Goal: Transaction & Acquisition: Purchase product/service

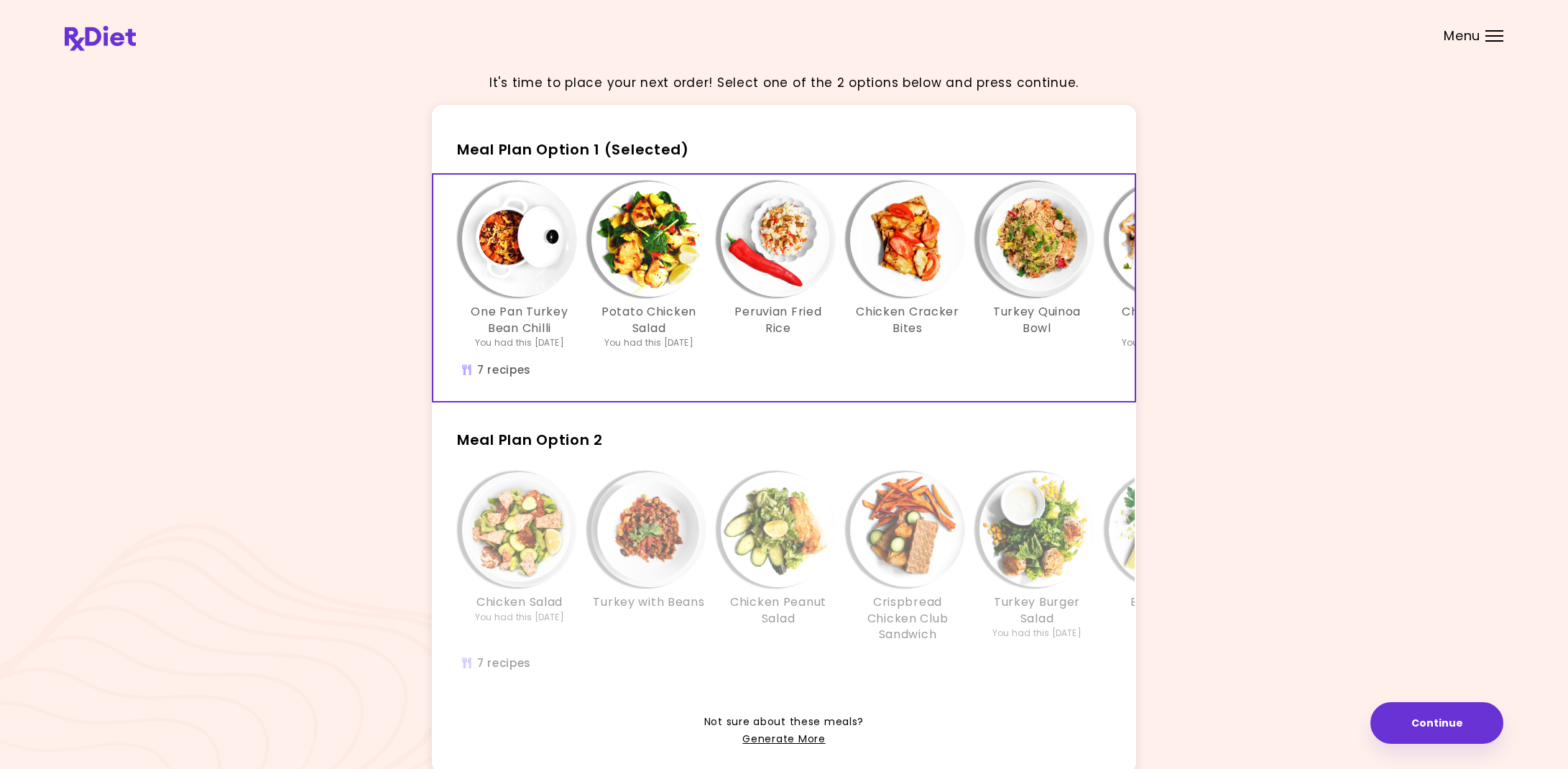
click at [1105, 280] on div "Chicken & Red Beans You had this [DATE]" at bounding box center [1165, 265] width 129 height 167
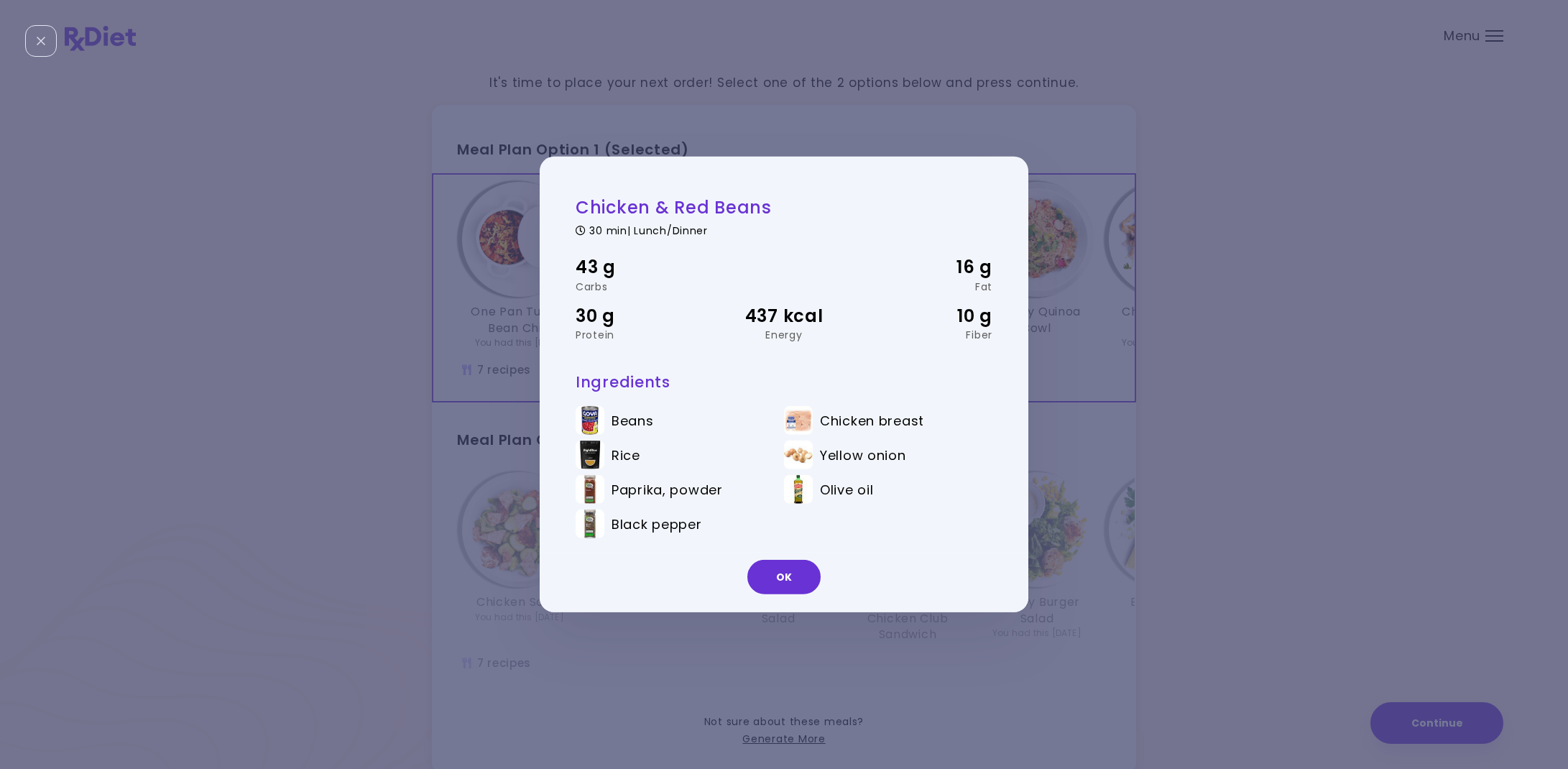
click at [770, 575] on button "OK" at bounding box center [783, 576] width 73 height 34
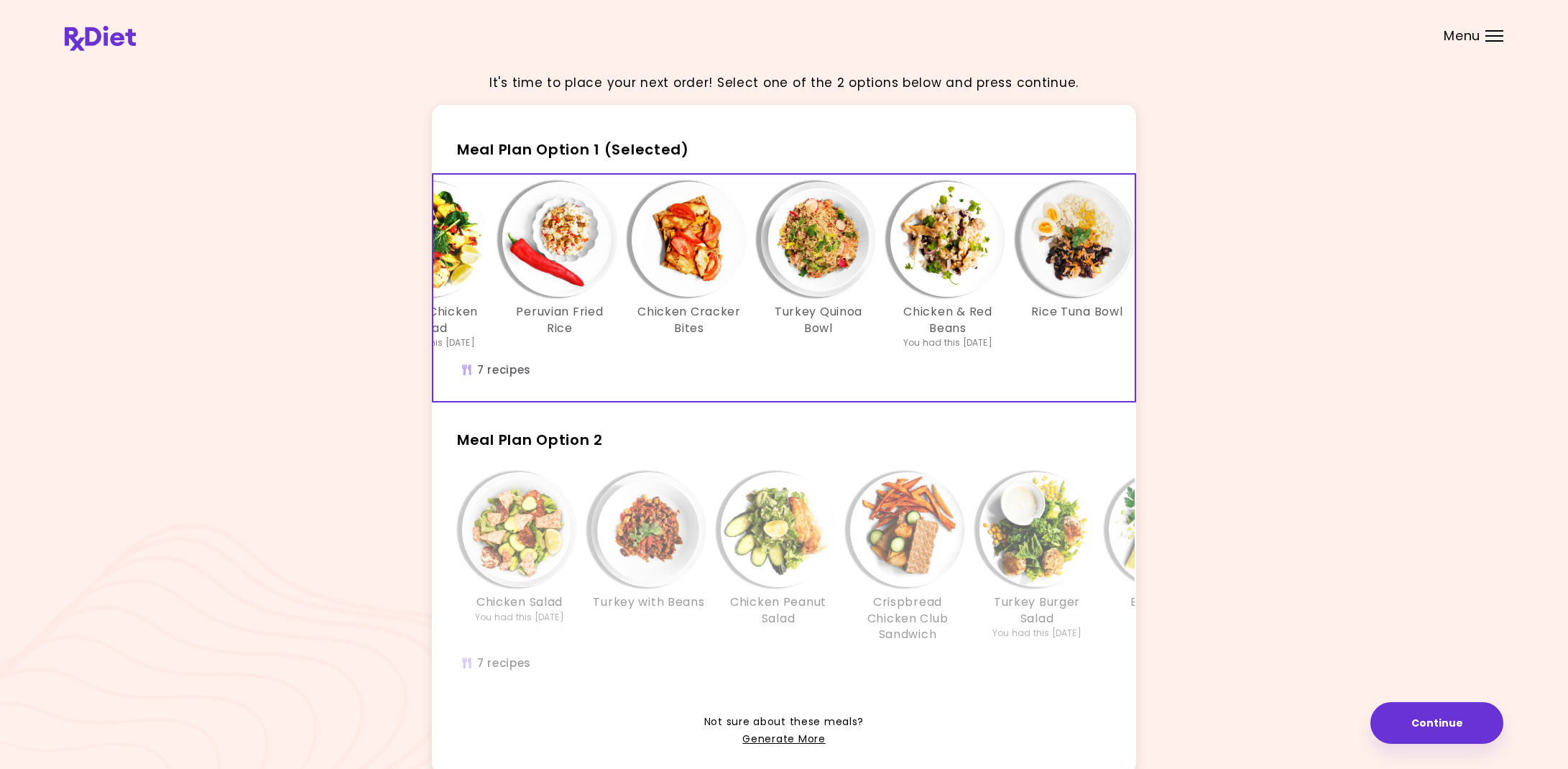
scroll to position [0, 1]
click at [1092, 283] on img "Info - Rice Tuna Bowl - Meal Plan Option 1 (Selected)" at bounding box center [1076, 239] width 115 height 115
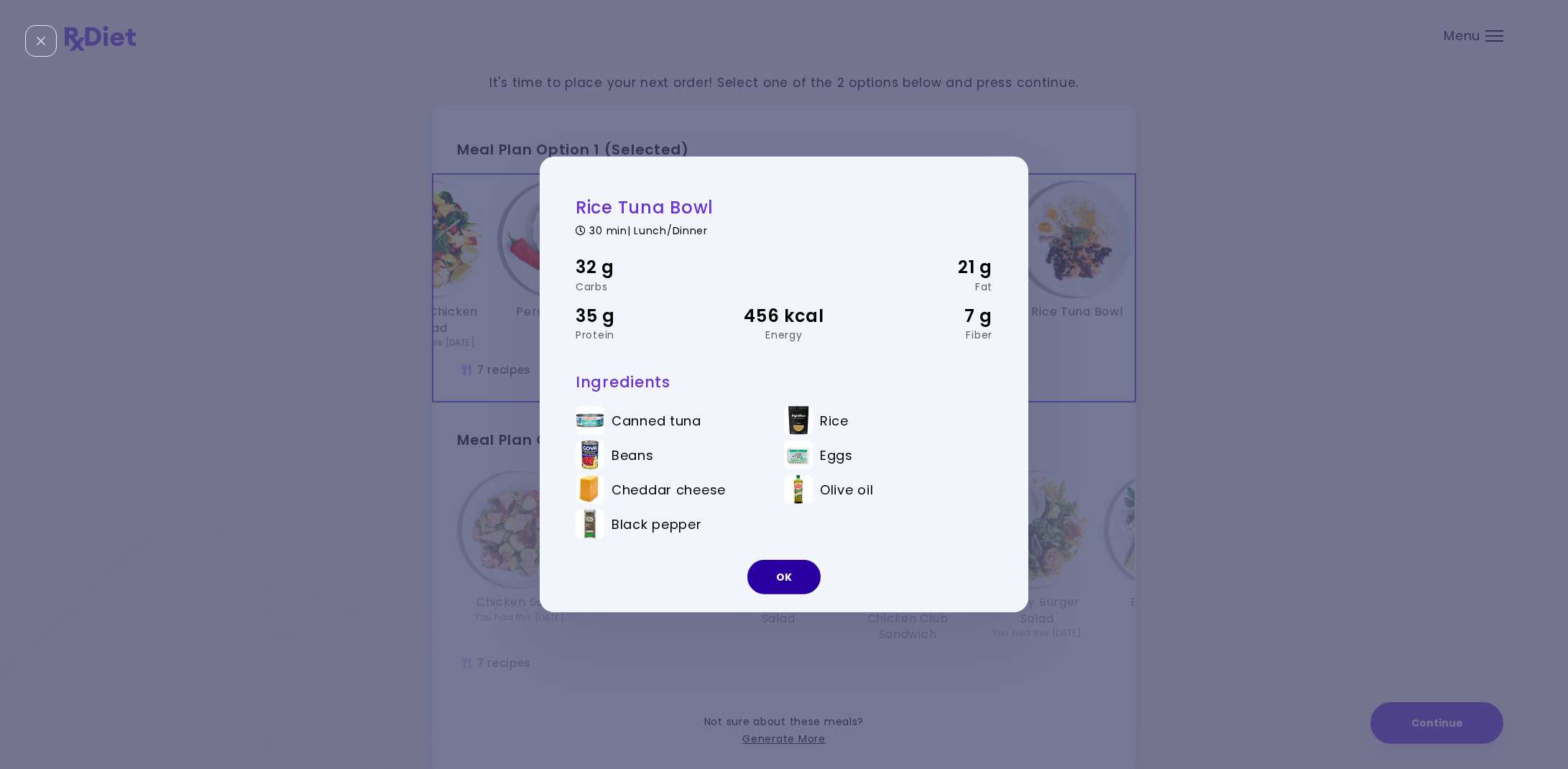
click at [776, 585] on button "OK" at bounding box center [783, 576] width 73 height 34
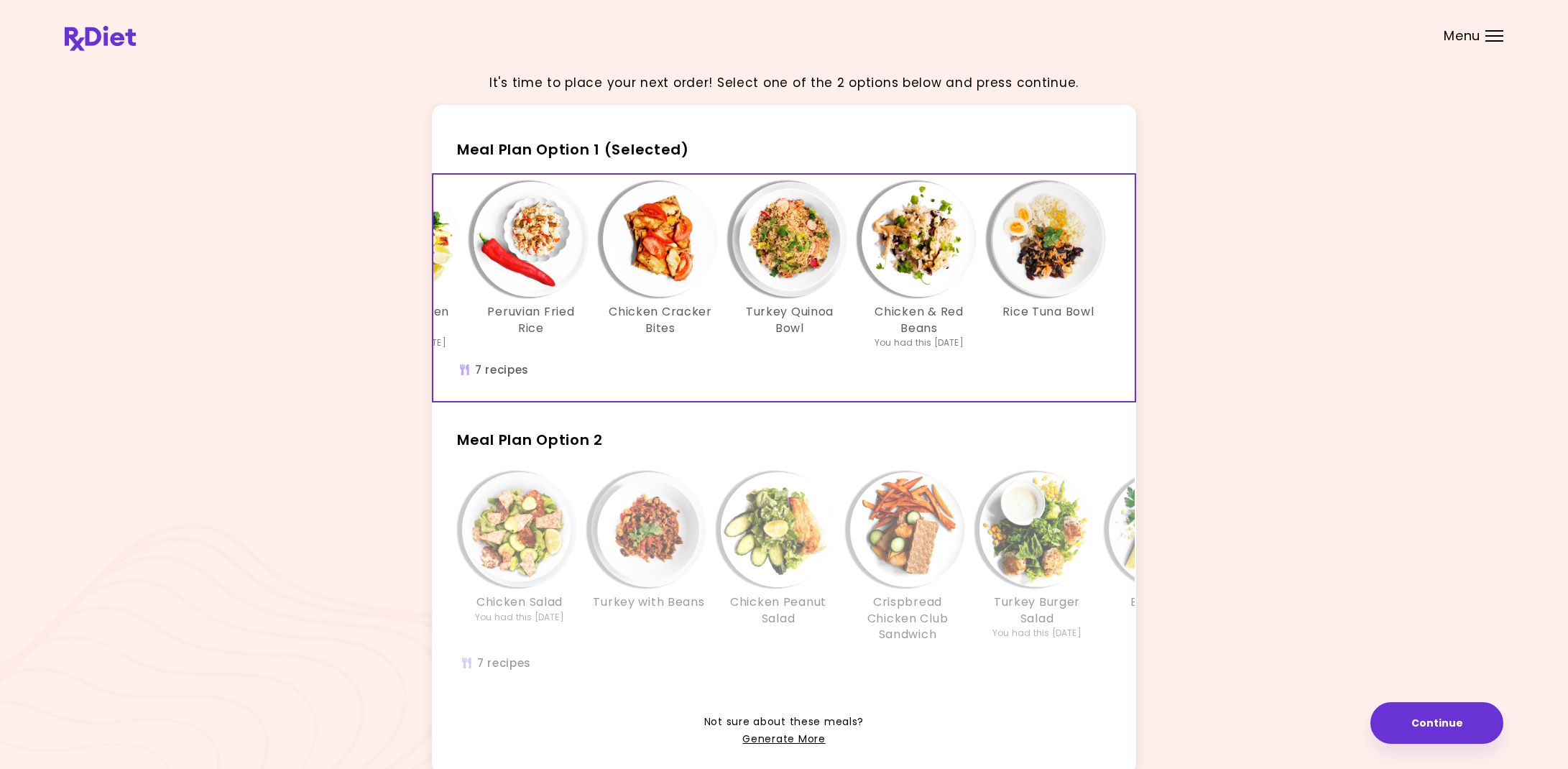
scroll to position [0, 248]
click at [785, 287] on img "Info - Turkey Quinoa Bowl - Meal Plan Option 1 (Selected)" at bounding box center [789, 239] width 115 height 115
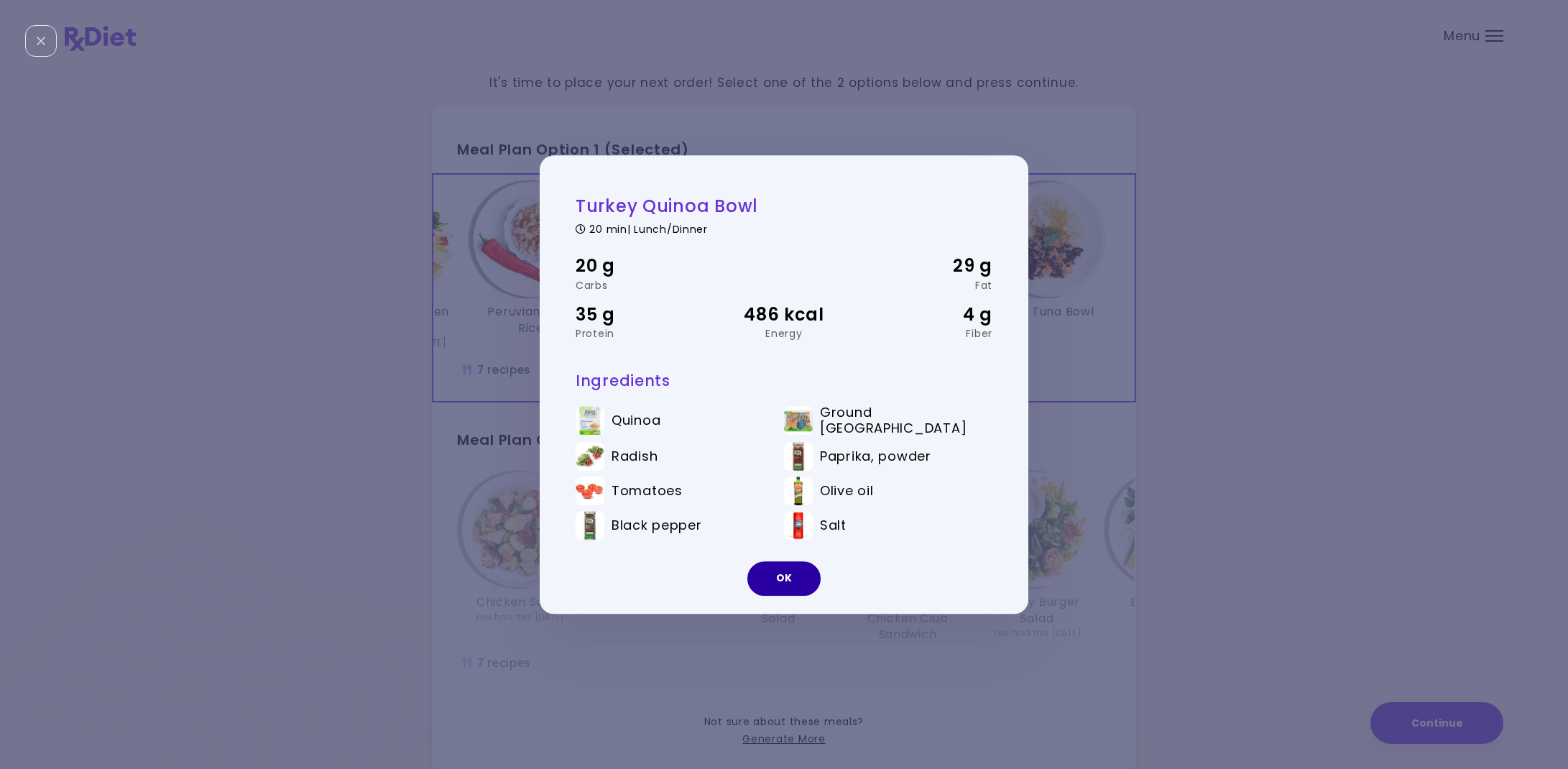
click at [779, 576] on button "OK" at bounding box center [783, 578] width 73 height 34
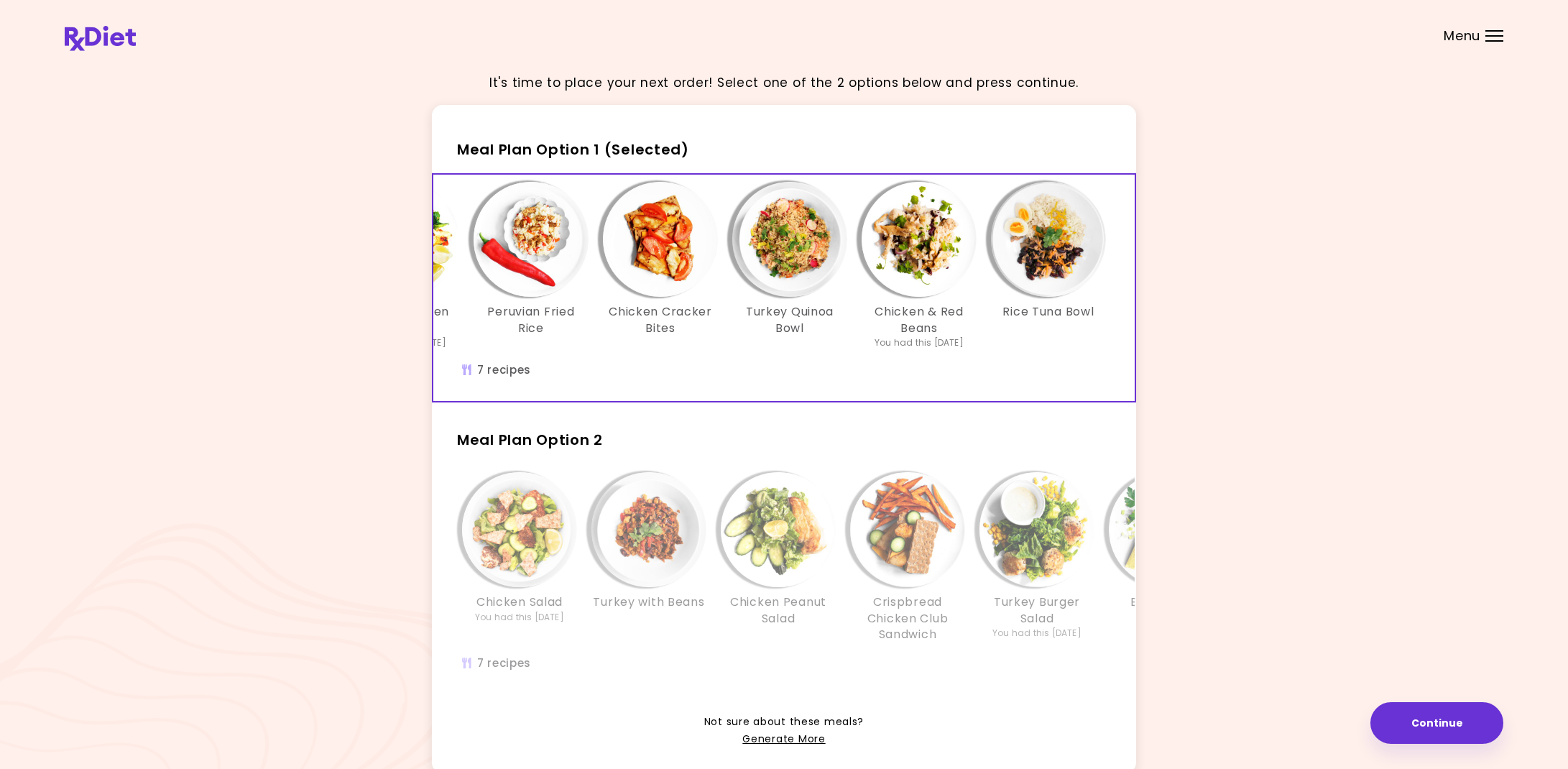
click at [672, 285] on img "Info - Chicken Cracker Bites - Meal Plan Option 1 (Selected)" at bounding box center [660, 239] width 115 height 115
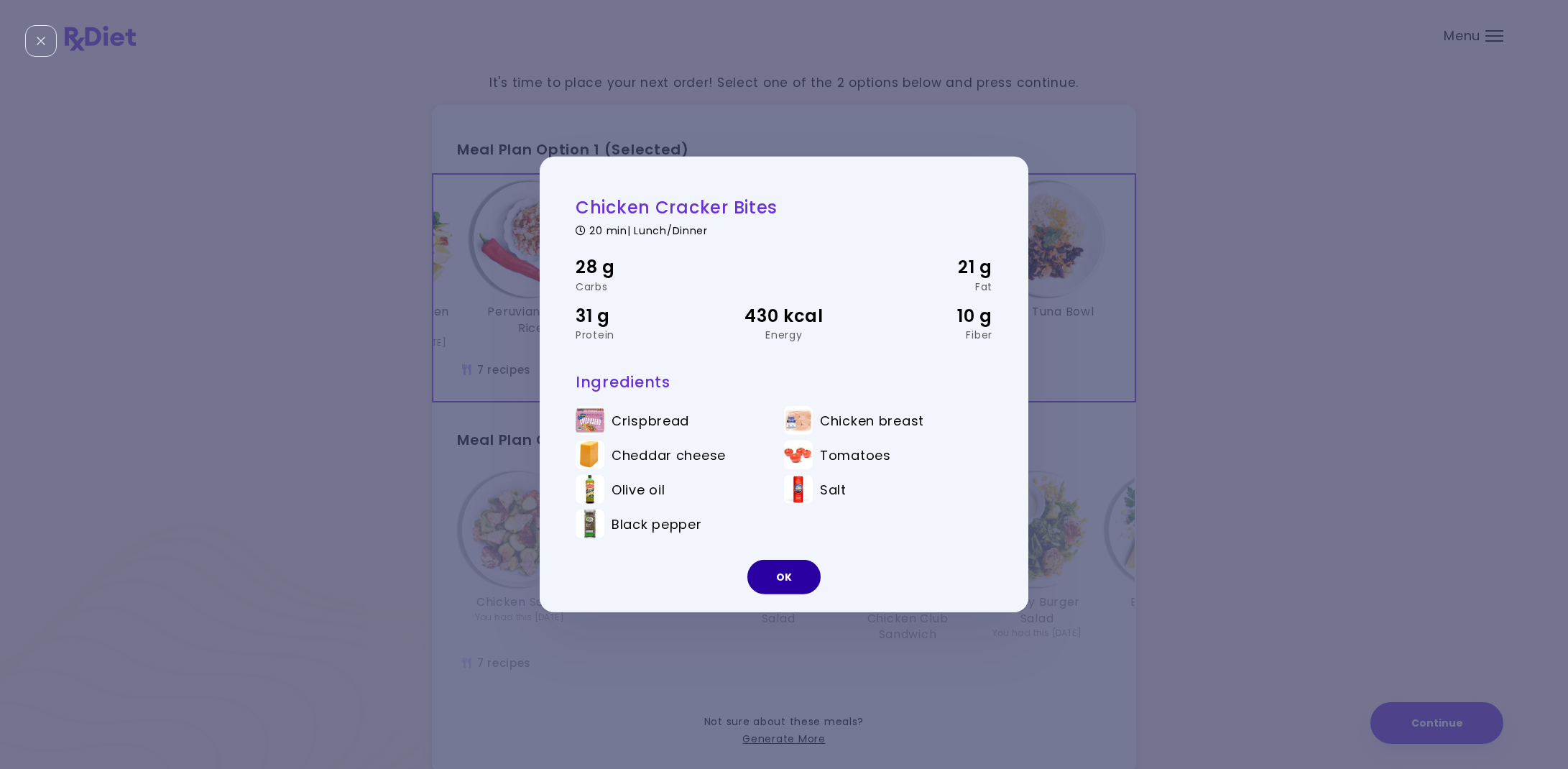
click at [774, 579] on button "OK" at bounding box center [783, 576] width 73 height 34
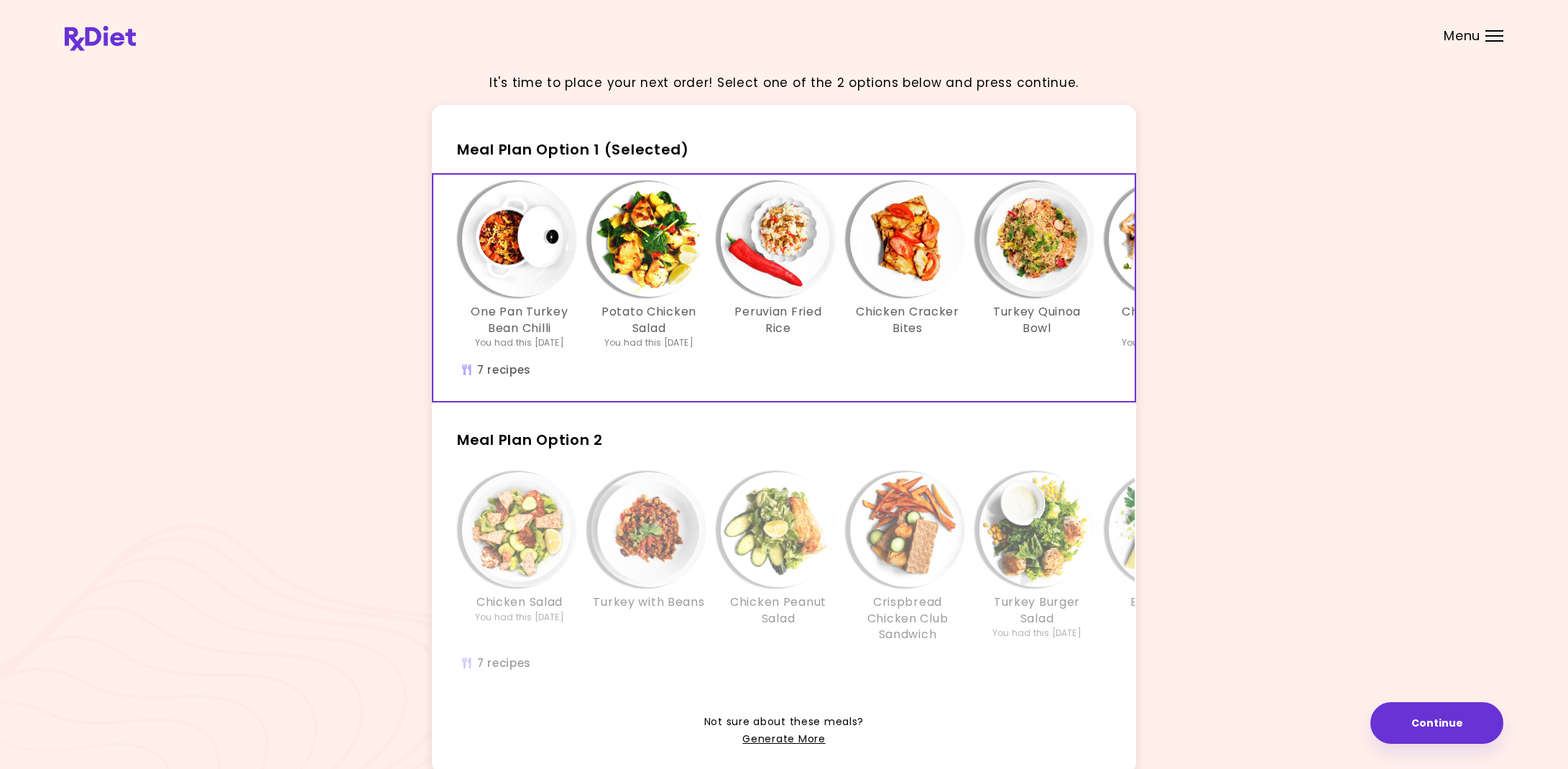
scroll to position [0, 0]
click at [563, 463] on div "Chicken Salad You had this [DATE] Turkey with Beans Chicken Peanut Salad Crispb…" at bounding box center [783, 579] width 704 height 232
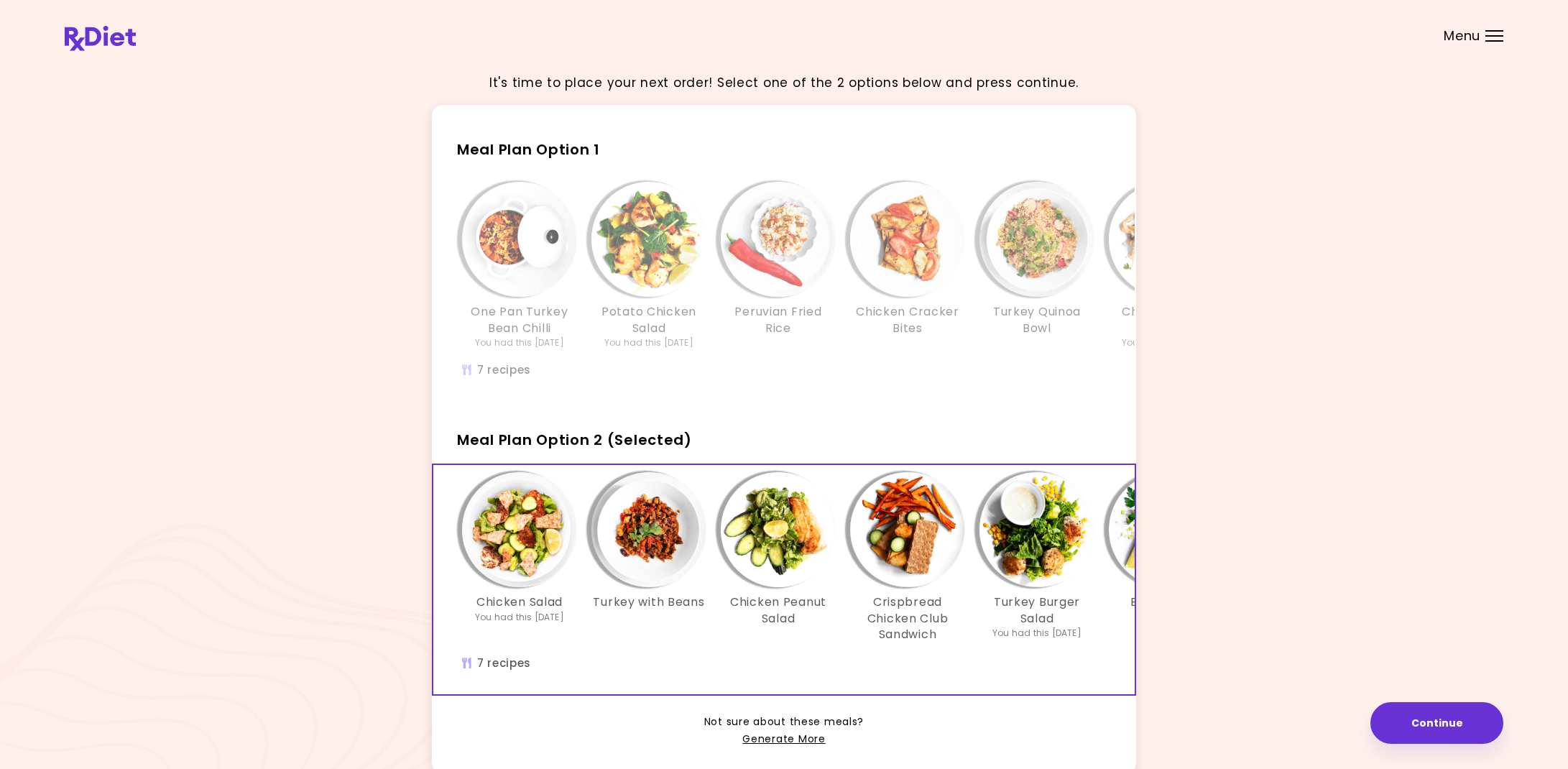
click at [780, 615] on h3 "Chicken Peanut Salad" at bounding box center [778, 610] width 115 height 33
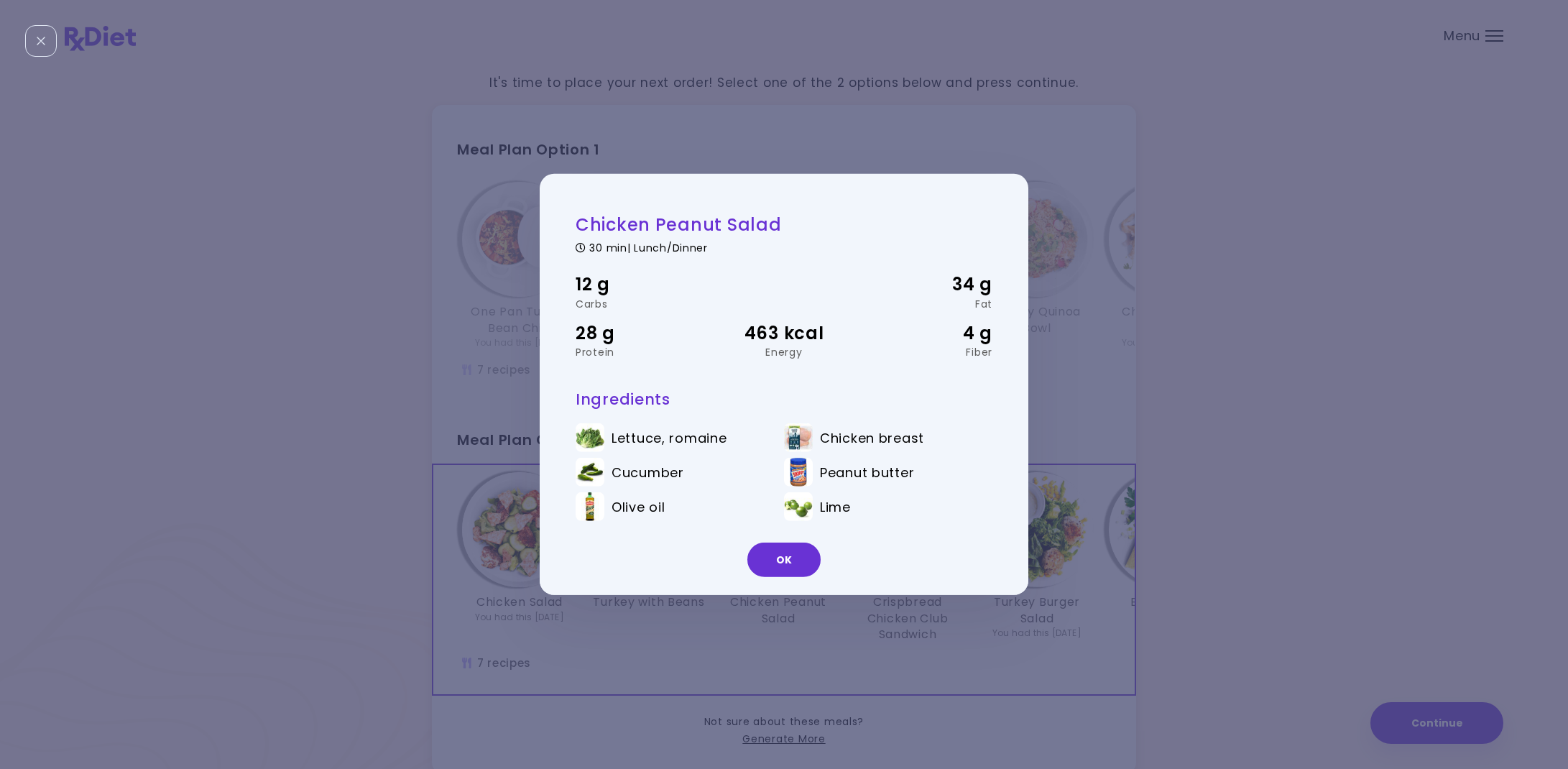
click at [795, 552] on button "OK" at bounding box center [783, 559] width 73 height 34
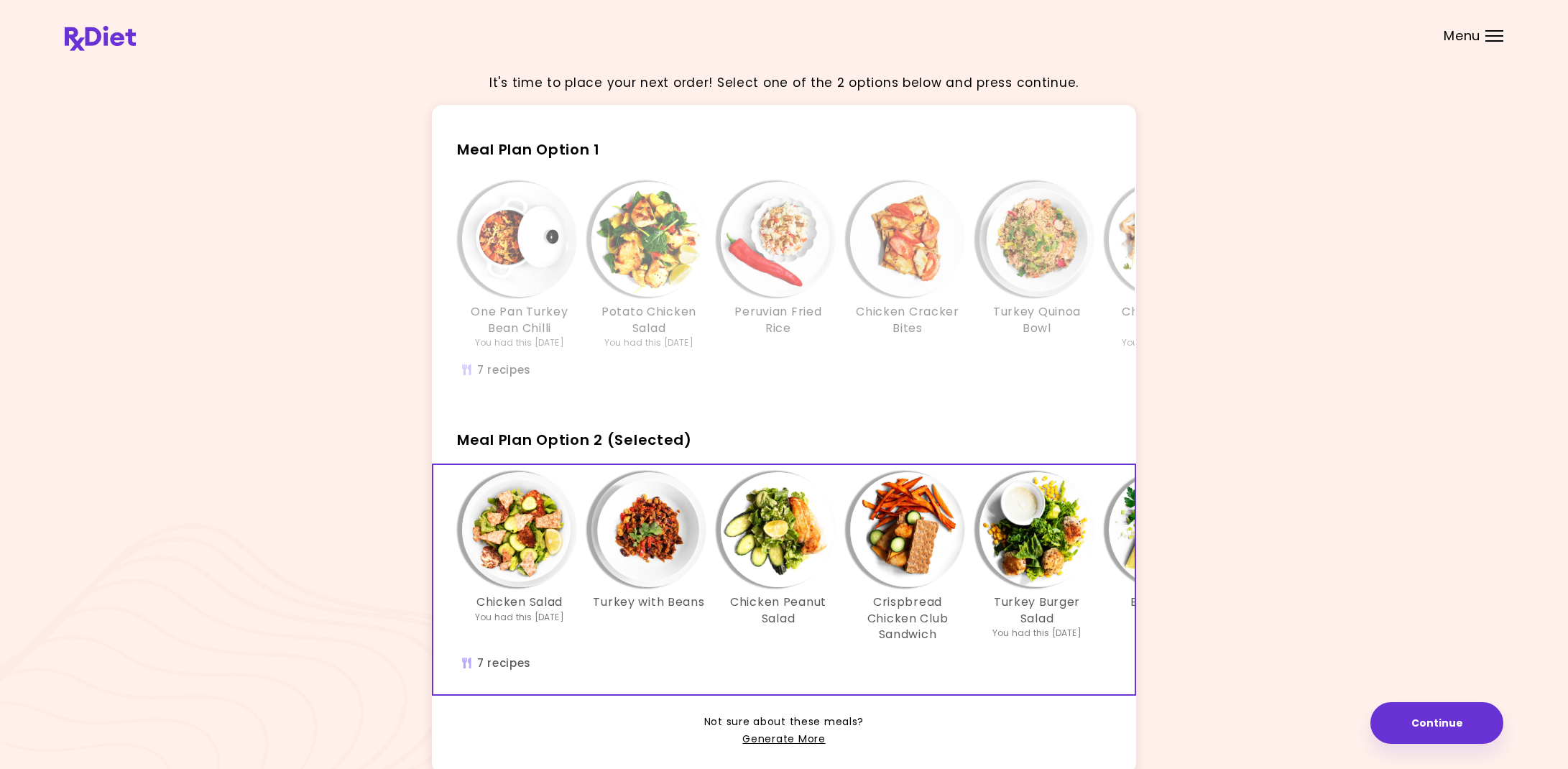
click at [1029, 603] on h3 "Turkey Burger Salad" at bounding box center [1037, 610] width 115 height 33
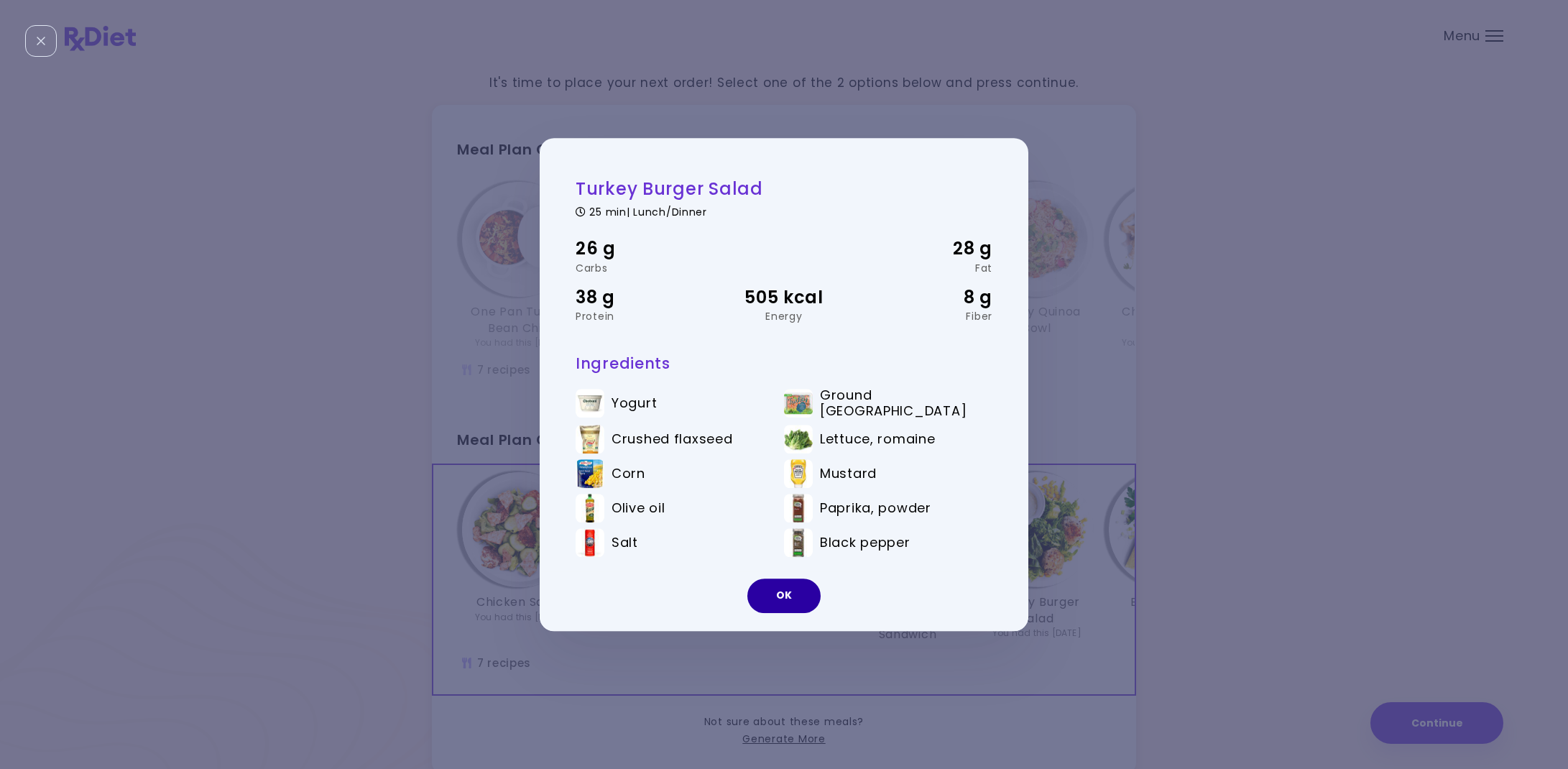
click at [791, 597] on button "OK" at bounding box center [783, 595] width 73 height 34
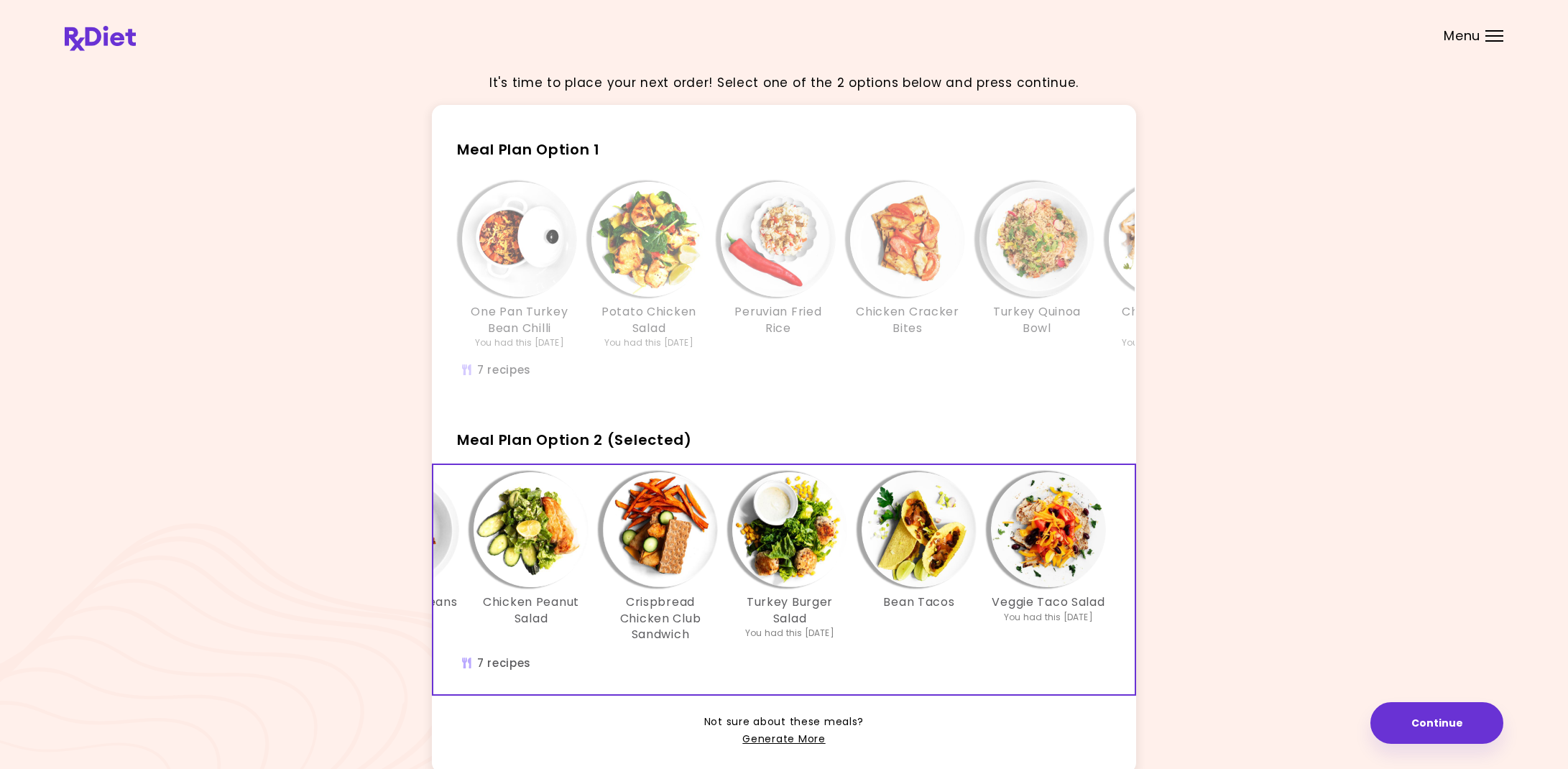
scroll to position [0, 246]
click at [617, 181] on div "Info - Potato Chicken Salad - Meal Plan Option 1" at bounding box center [648, 239] width 115 height 115
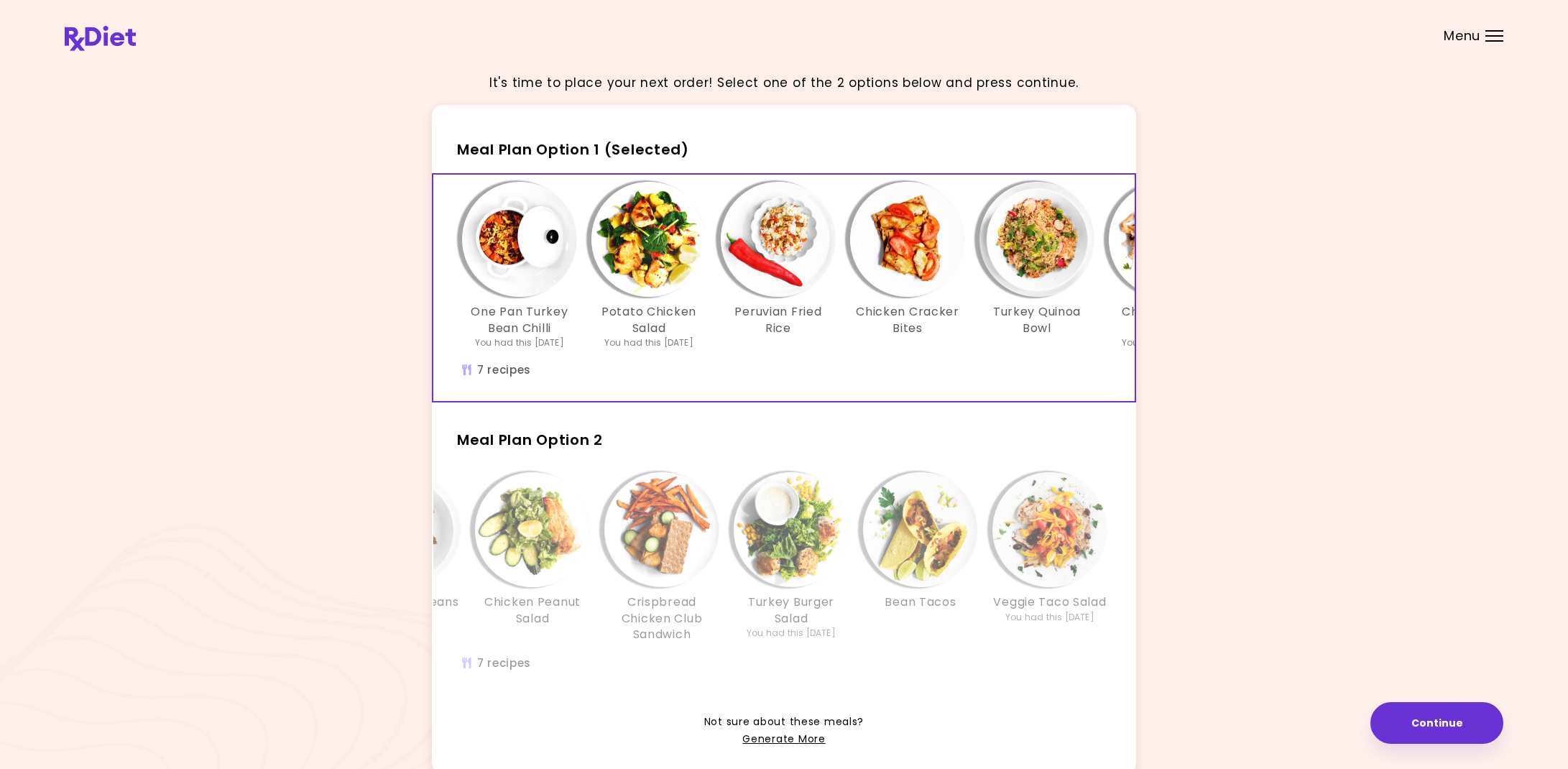
click at [782, 319] on h3 "Peruvian Fried Rice" at bounding box center [778, 320] width 115 height 33
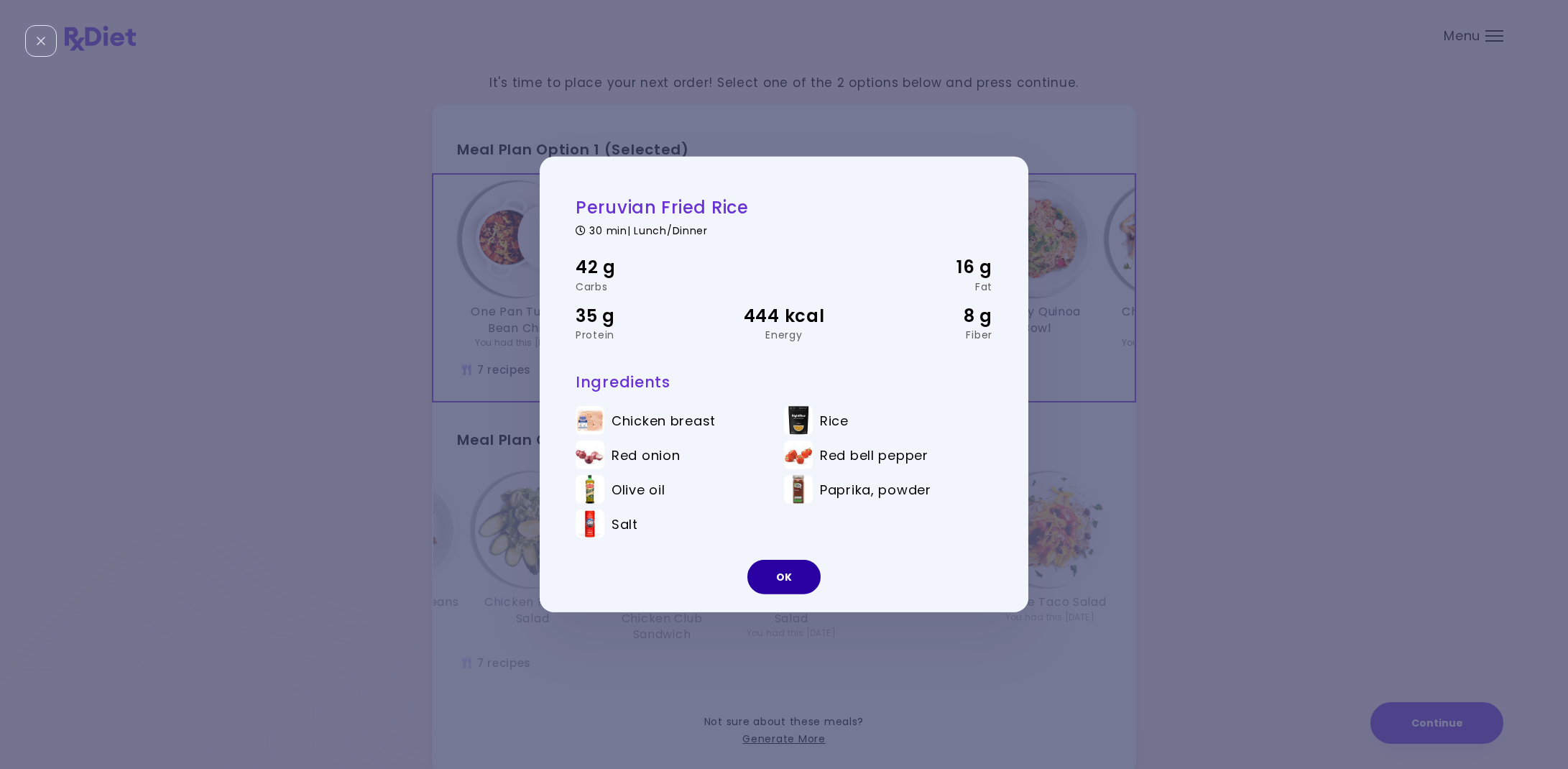
click at [770, 575] on button "OK" at bounding box center [783, 576] width 73 height 34
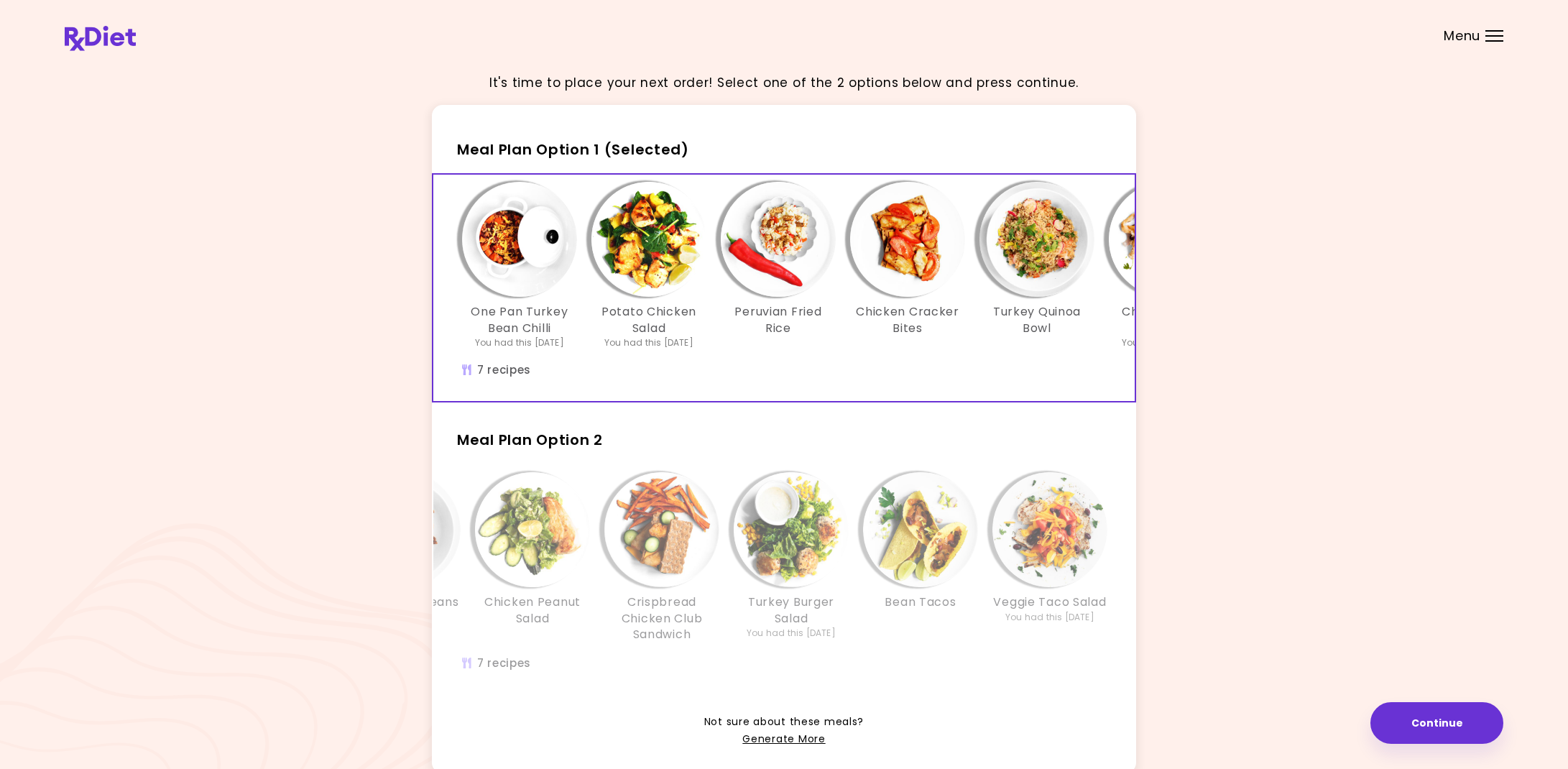
click at [868, 463] on div "Chicken Salad You had this [DATE] Turkey with Beans Chicken Peanut Salad Crispb…" at bounding box center [783, 579] width 704 height 232
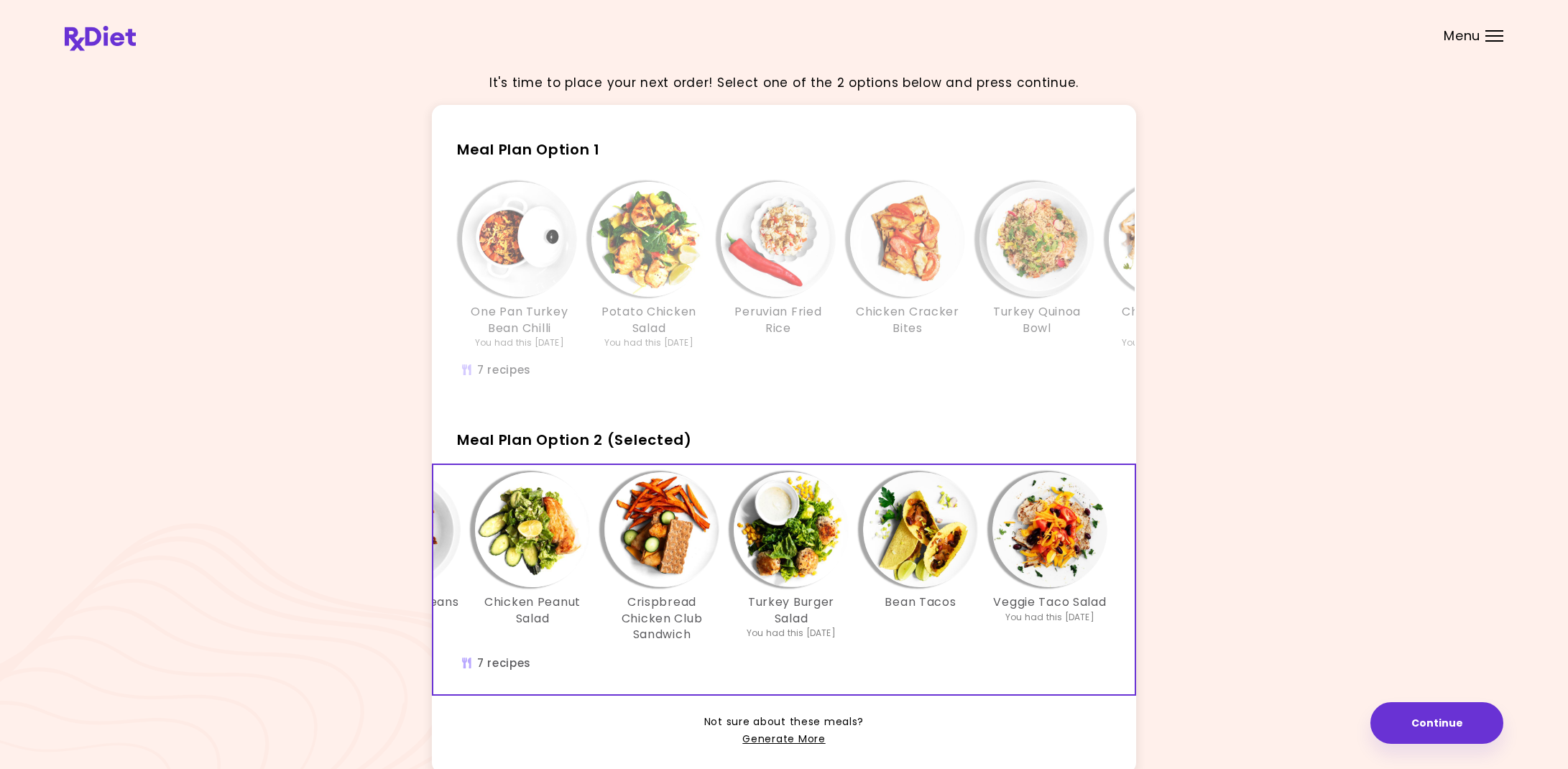
click at [978, 423] on h2 "Meal Plan Option 2 (Selected)" at bounding box center [783, 433] width 704 height 37
click at [548, 170] on div "Meal Plan Option 1 One Pan Turkey Bean Chilli You had this [DATE] Potato Chicke…" at bounding box center [783, 263] width 704 height 278
click at [555, 144] on span "Meal Plan Option 1" at bounding box center [529, 149] width 143 height 20
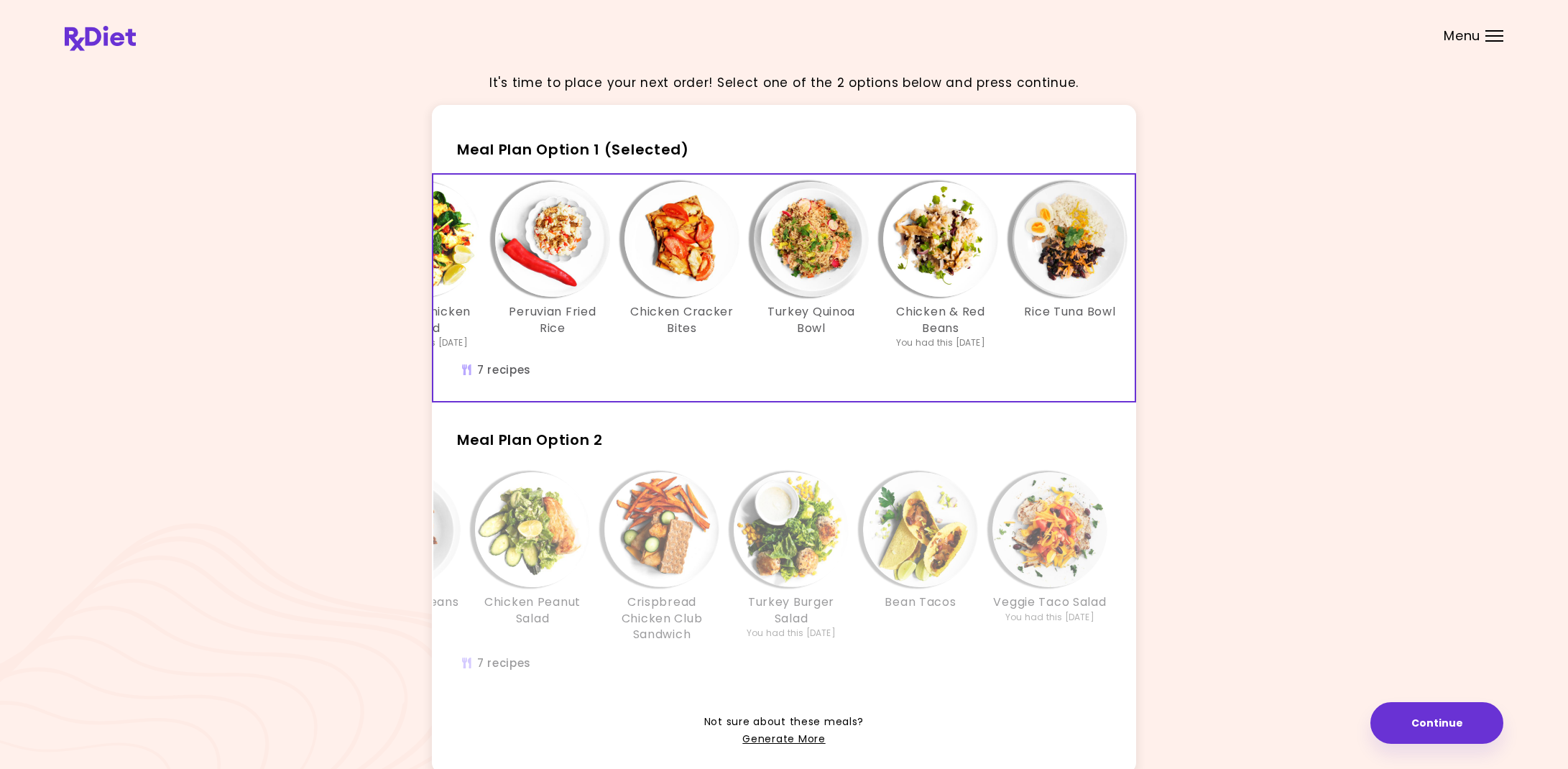
scroll to position [0, 230]
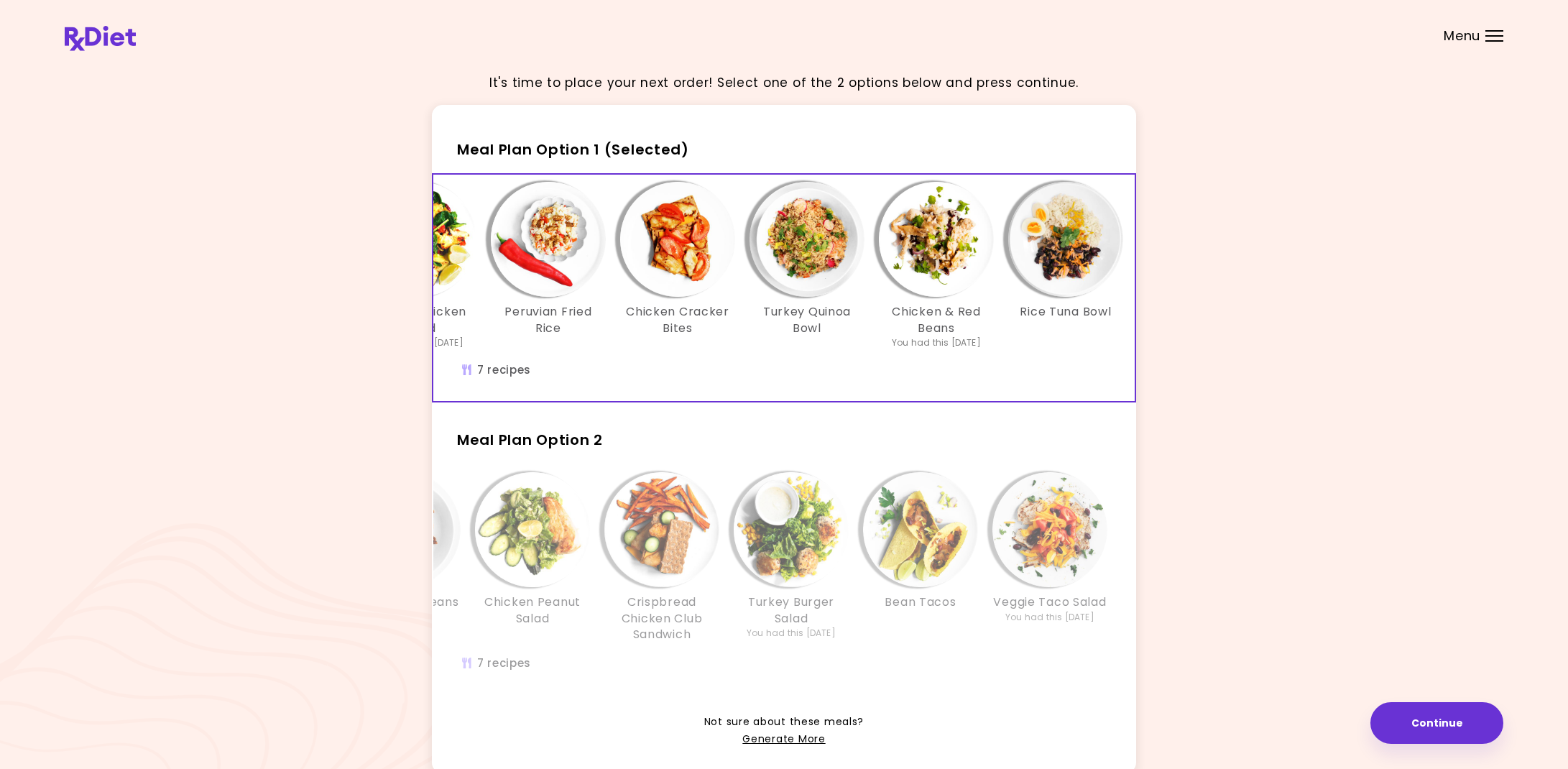
click at [537, 443] on span "Meal Plan Option 2" at bounding box center [530, 440] width 146 height 20
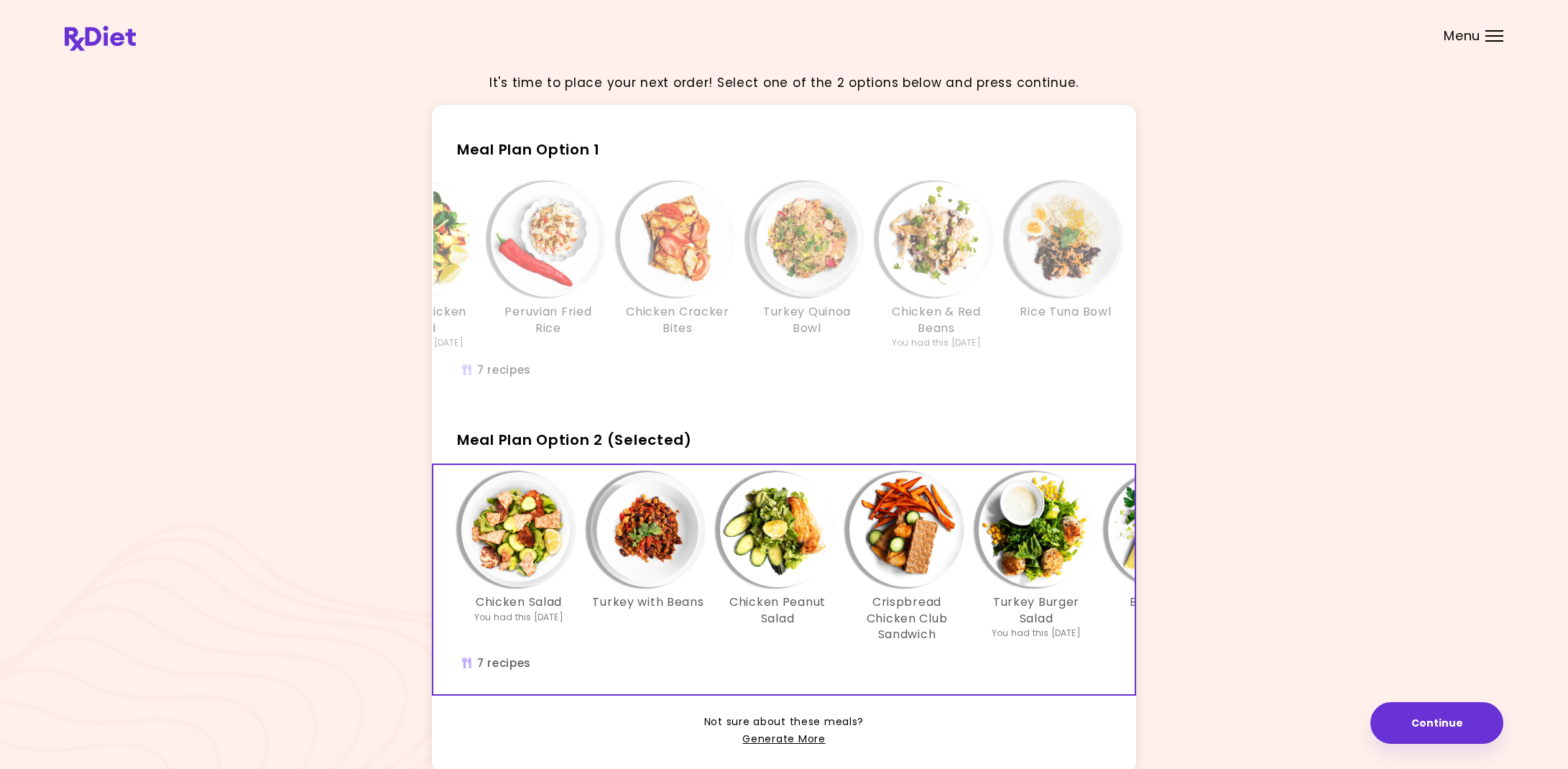
scroll to position [0, 0]
click at [808, 737] on link "Generate More" at bounding box center [784, 740] width 83 height 18
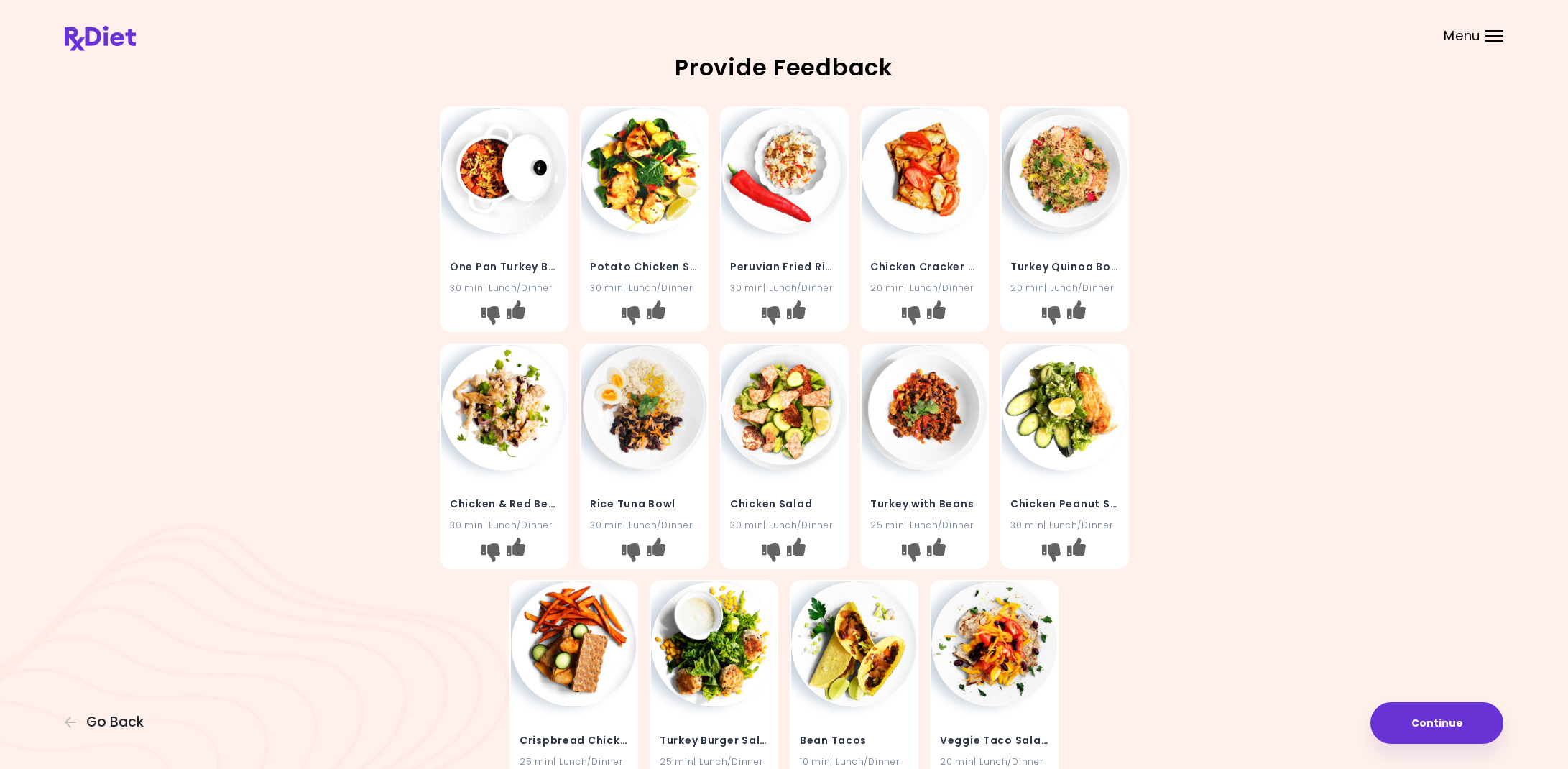
scroll to position [6, 0]
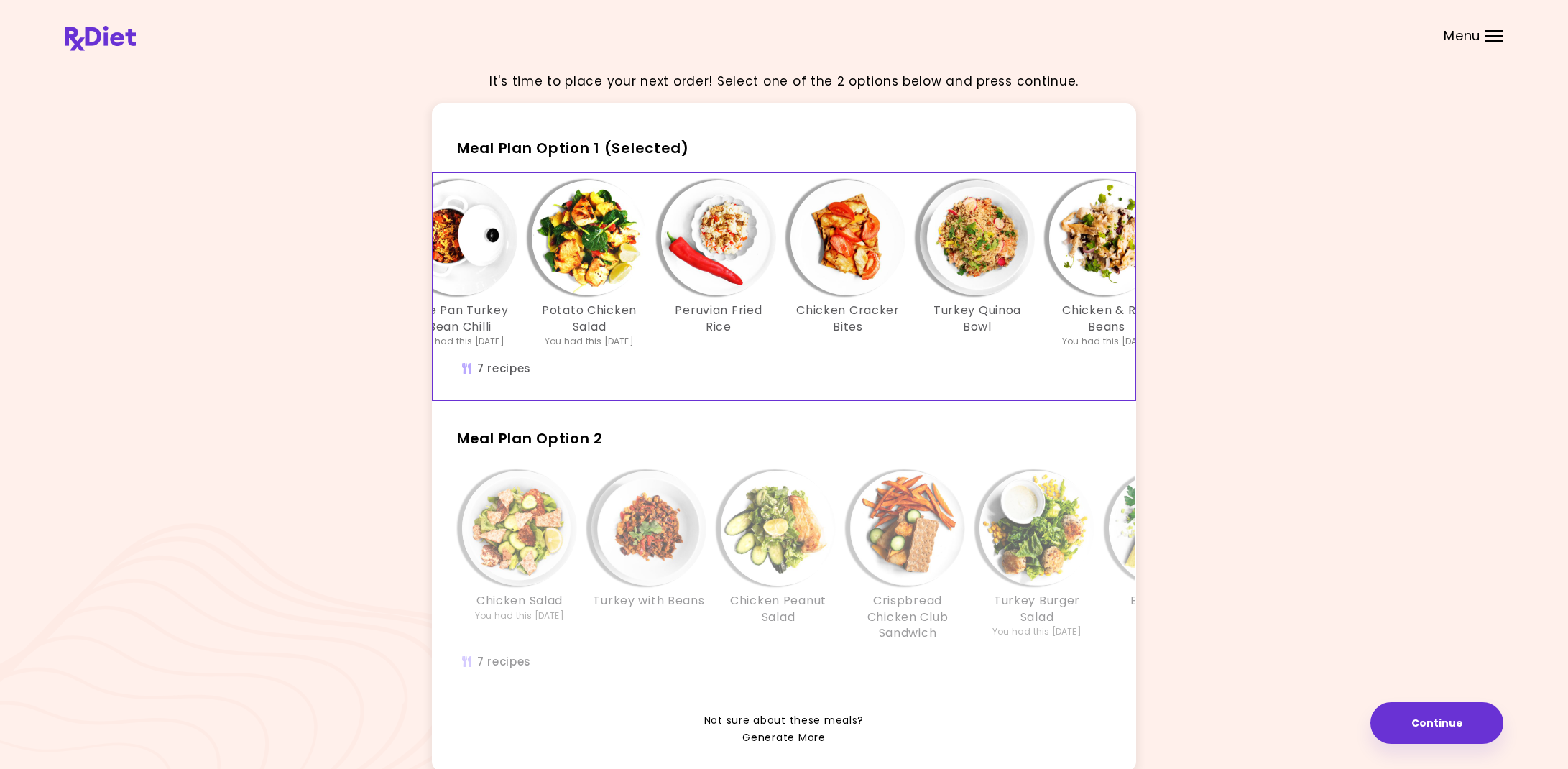
scroll to position [0, 124]
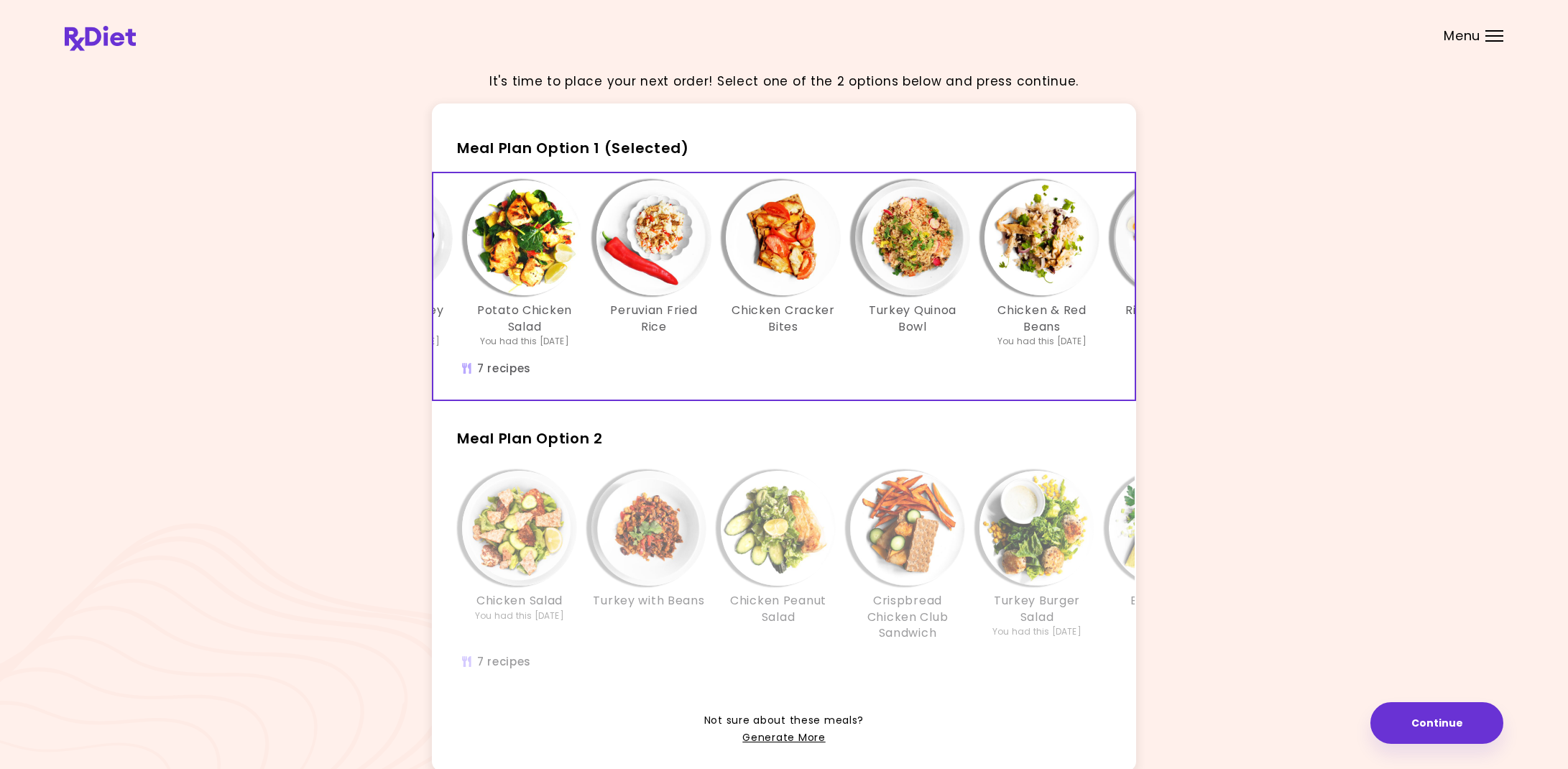
click at [1086, 519] on img "Info - Turkey Burger Salad - Meal Plan Option 2" at bounding box center [1037, 528] width 115 height 115
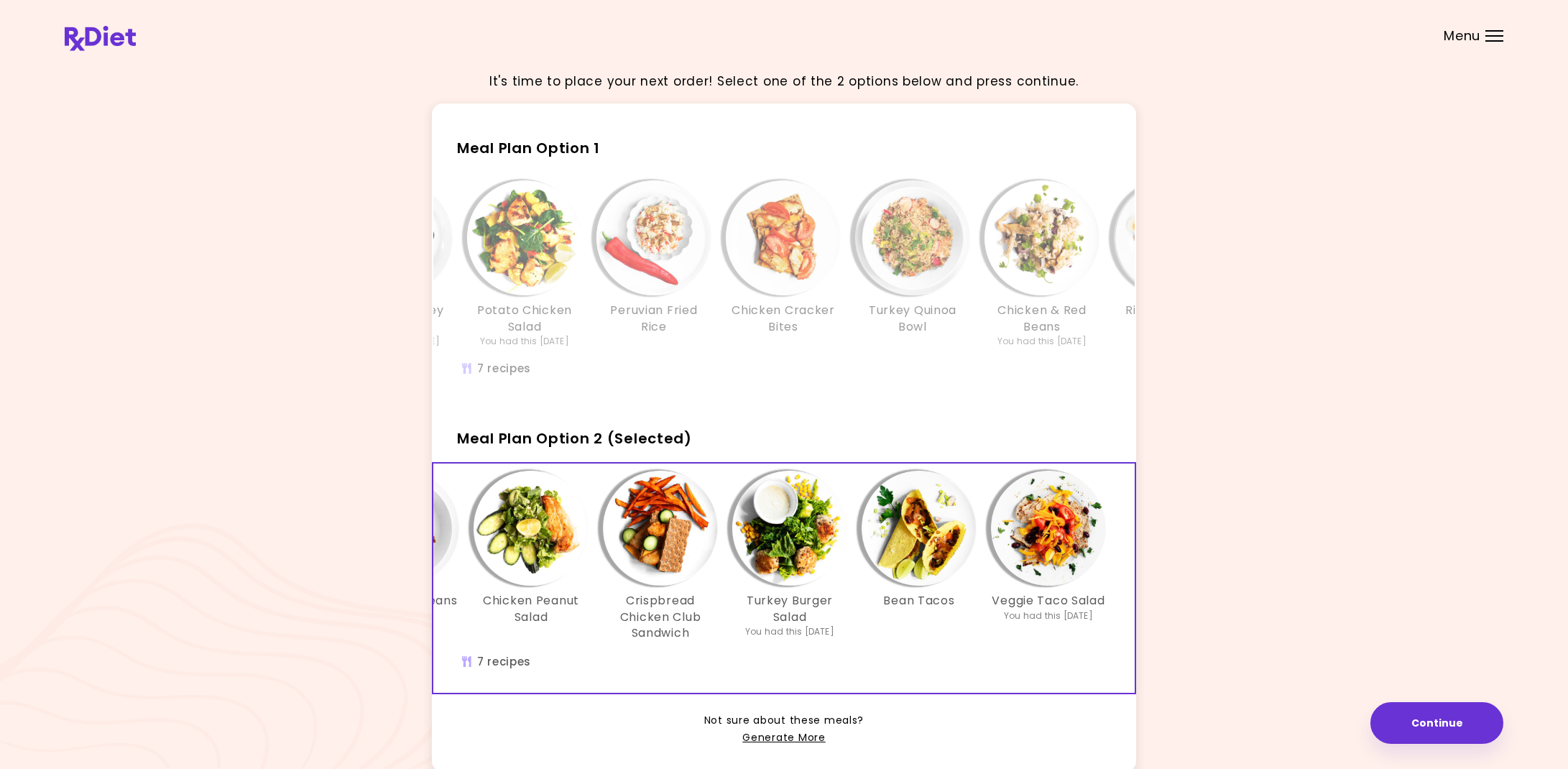
scroll to position [0, 248]
click at [696, 156] on h2 "Meal Plan Option 1" at bounding box center [783, 141] width 704 height 37
click at [577, 153] on span "Meal Plan Option 1" at bounding box center [529, 148] width 143 height 20
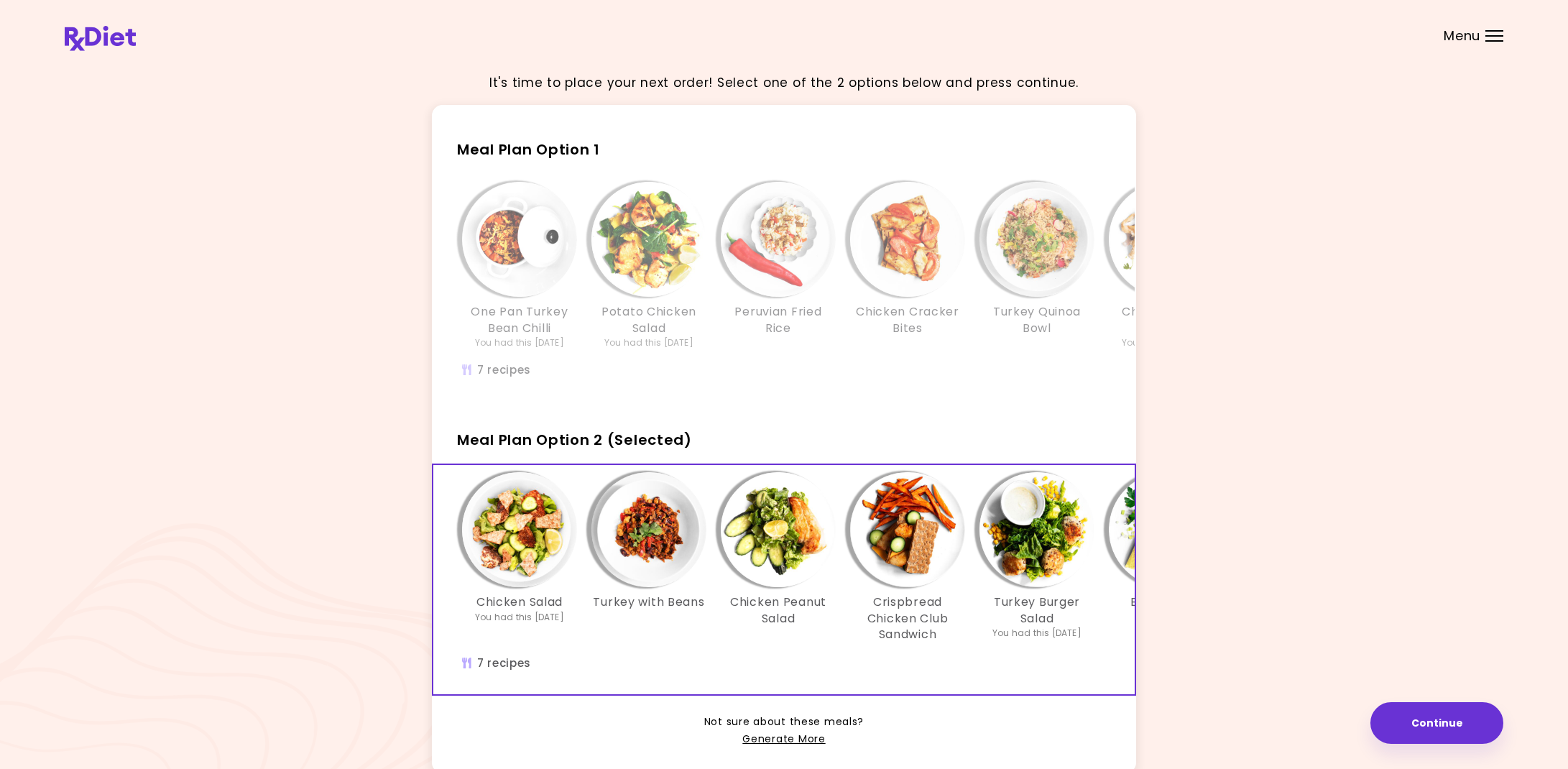
scroll to position [0, 4]
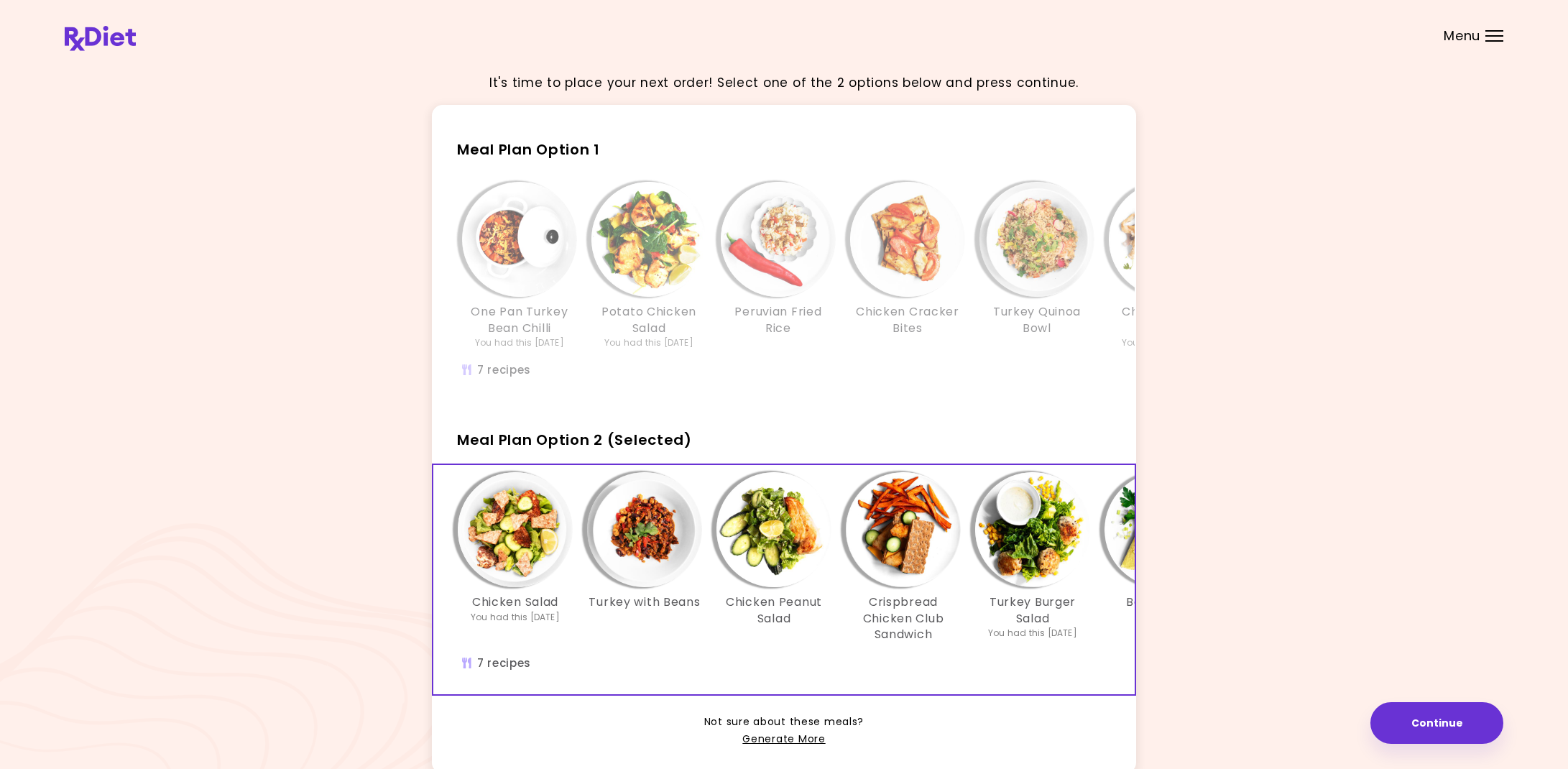
click at [556, 440] on span "Meal Plan Option 2 (Selected)" at bounding box center [574, 440] width 235 height 20
click at [1436, 716] on button "Continue" at bounding box center [1436, 722] width 133 height 41
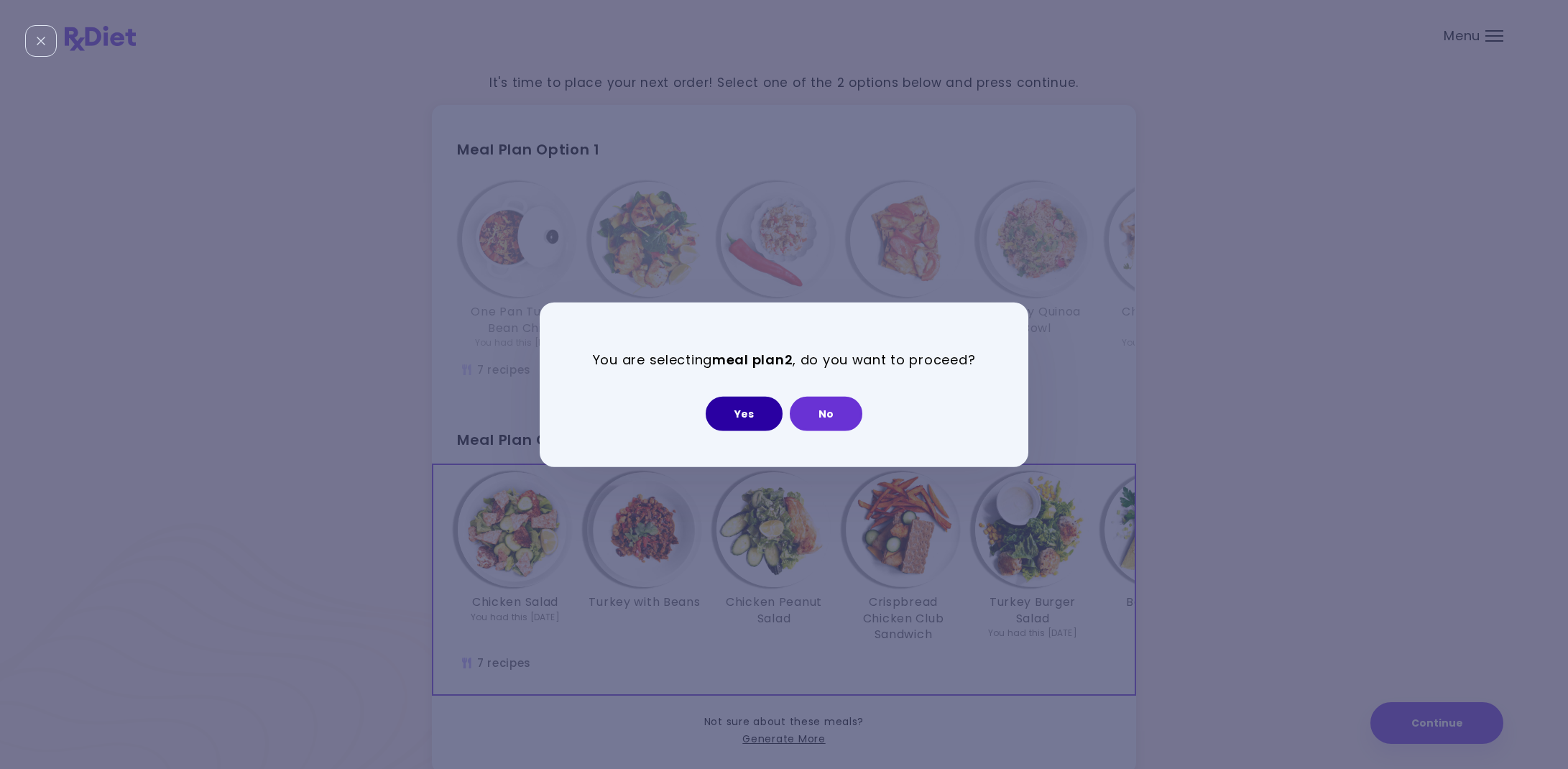
click at [740, 406] on button "Yes" at bounding box center [743, 412] width 77 height 34
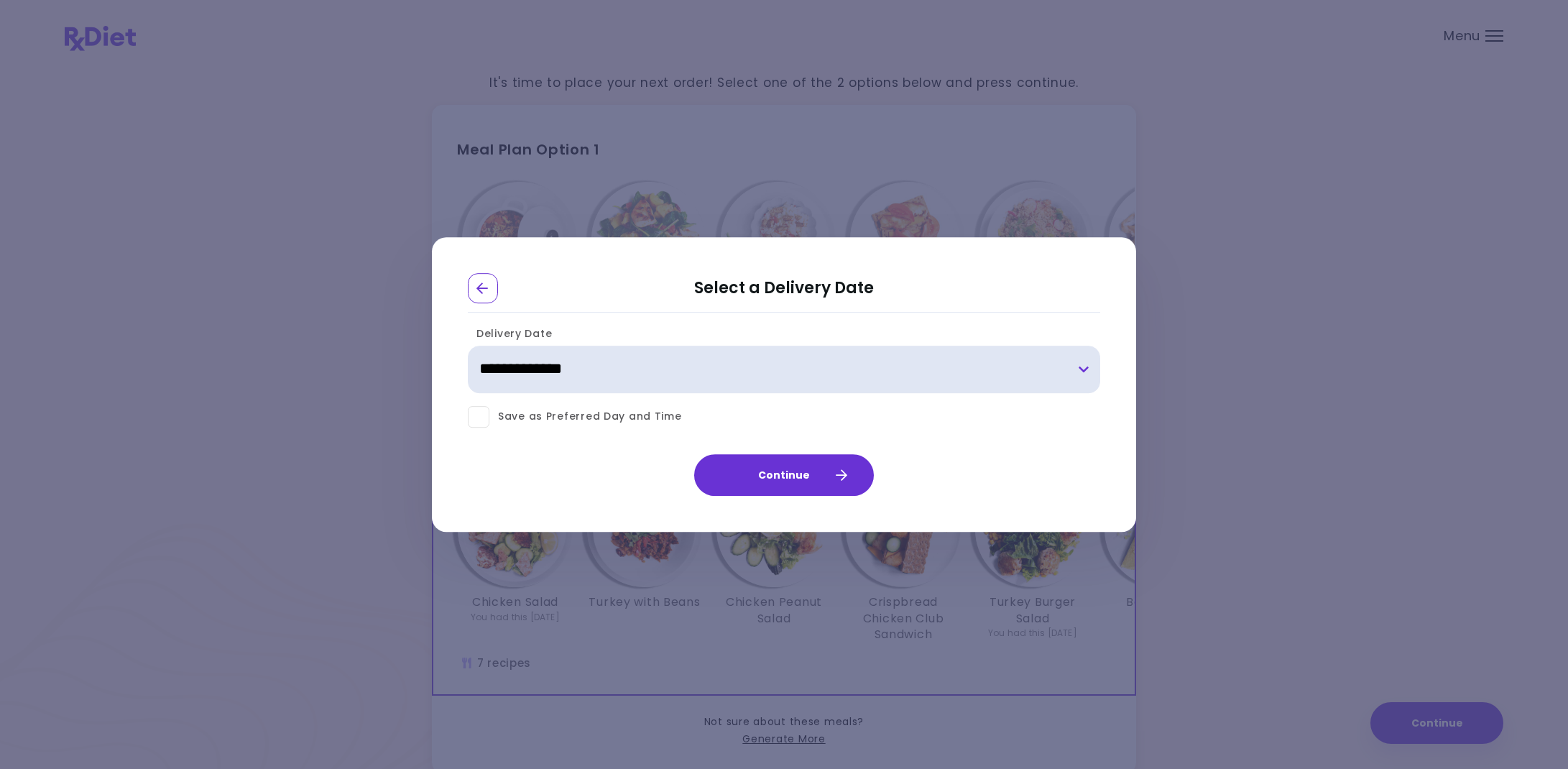
select select "**********"
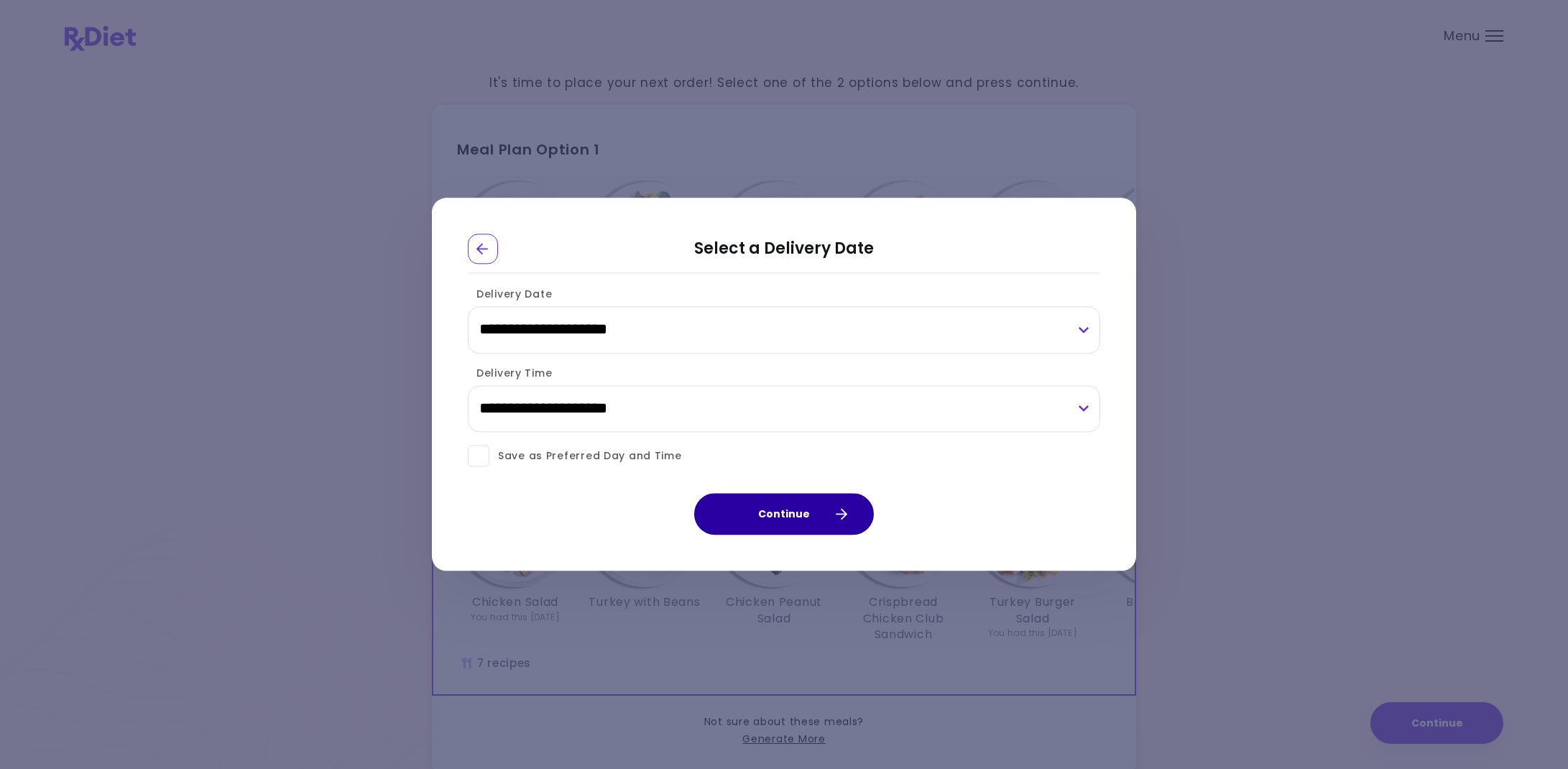
click at [807, 516] on button "Continue" at bounding box center [784, 514] width 180 height 41
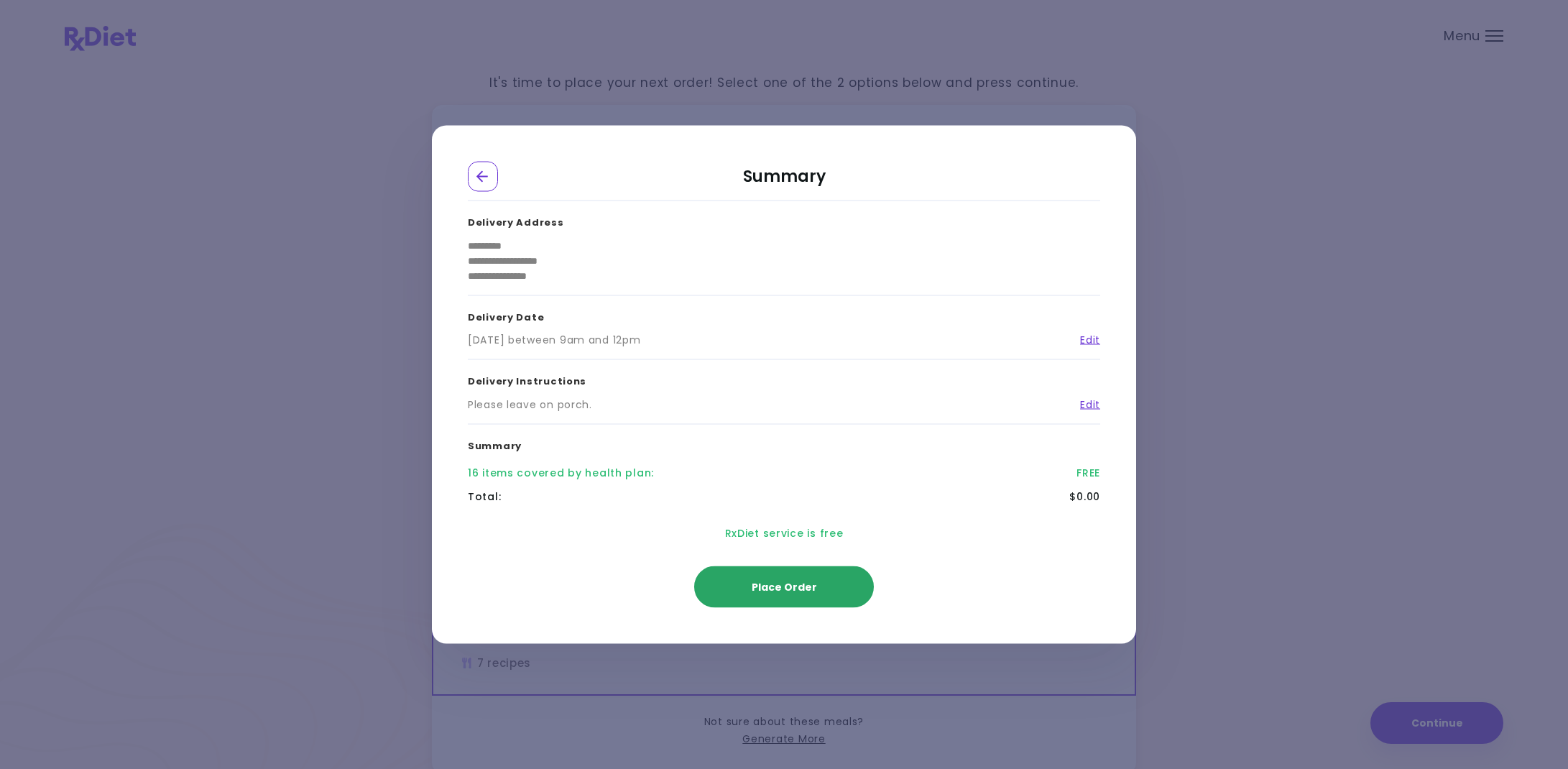
click at [812, 589] on span "Place Order" at bounding box center [784, 587] width 65 height 14
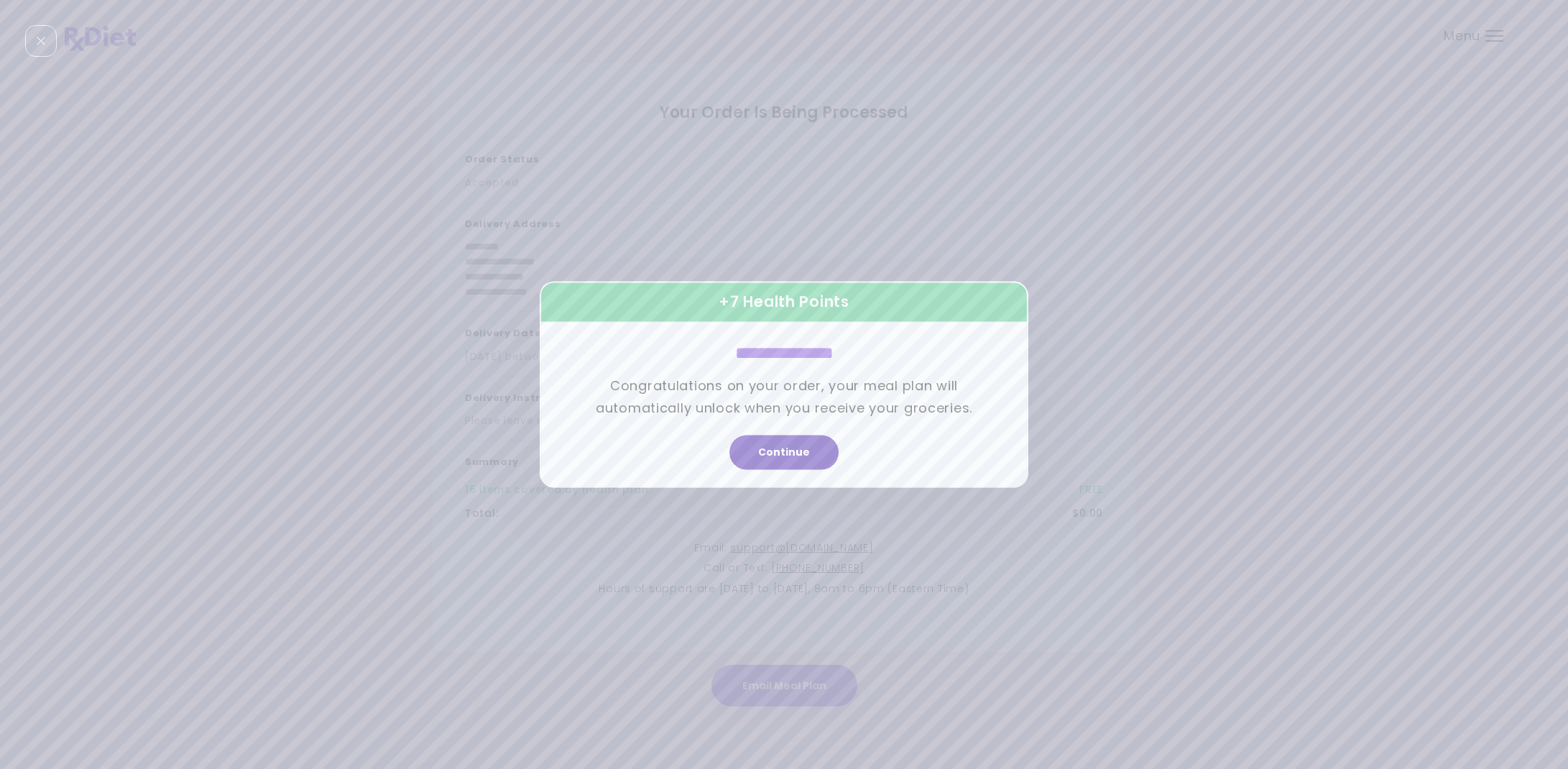
click at [781, 447] on button "Continue" at bounding box center [784, 452] width 109 height 34
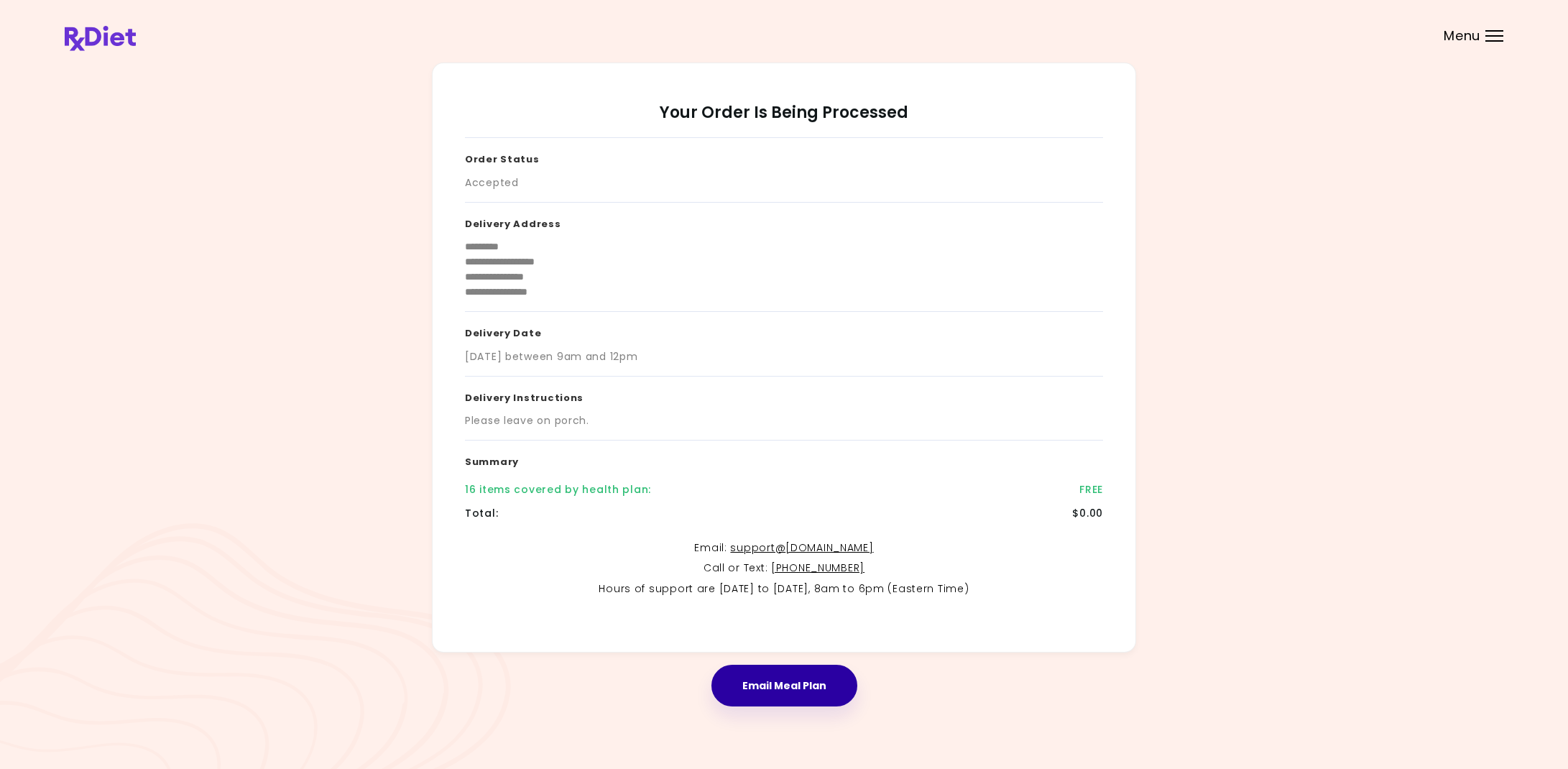
click at [766, 686] on button "Email Meal Plan" at bounding box center [785, 684] width 146 height 41
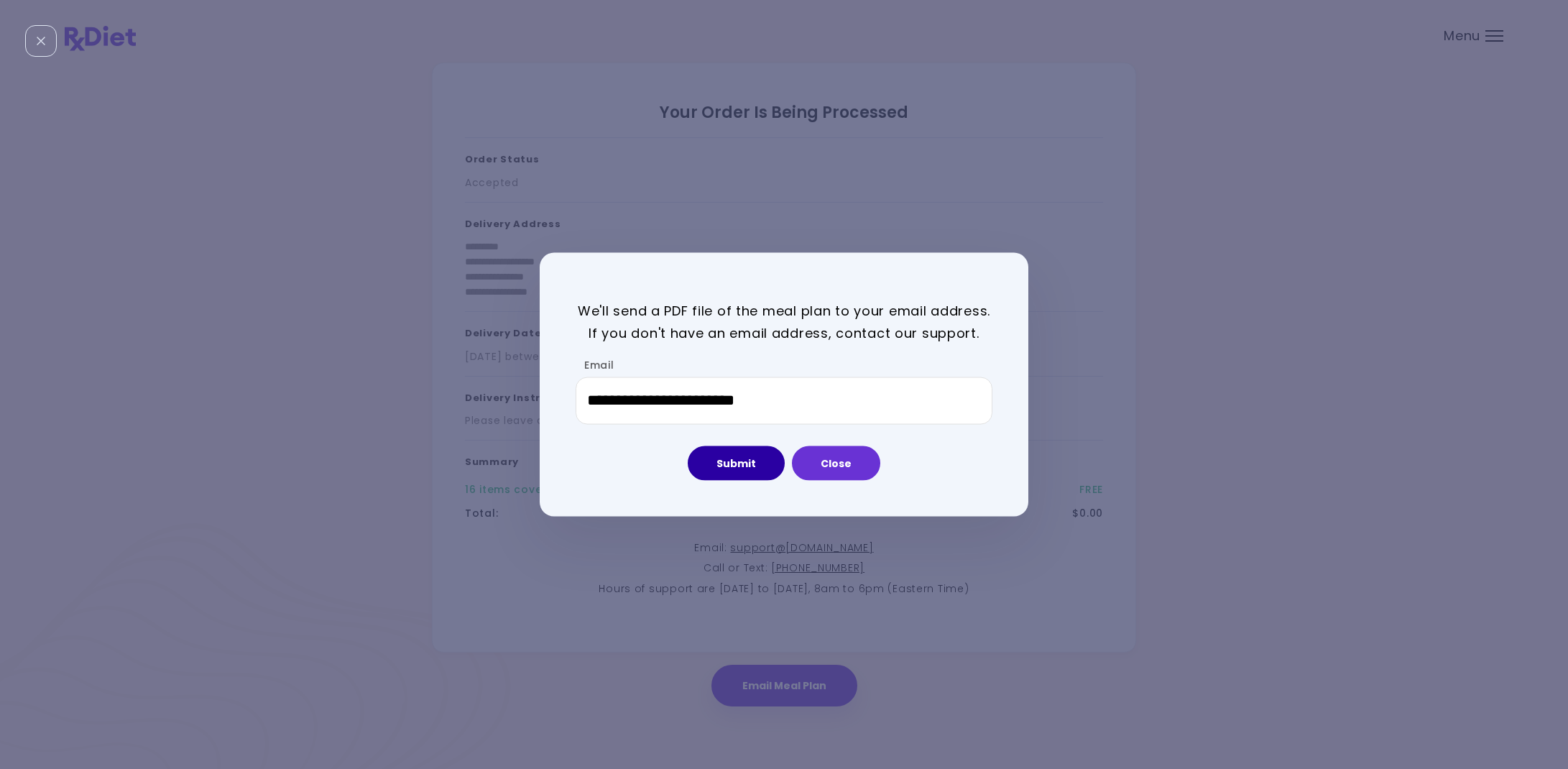
click at [731, 458] on button "Submit" at bounding box center [736, 462] width 97 height 34
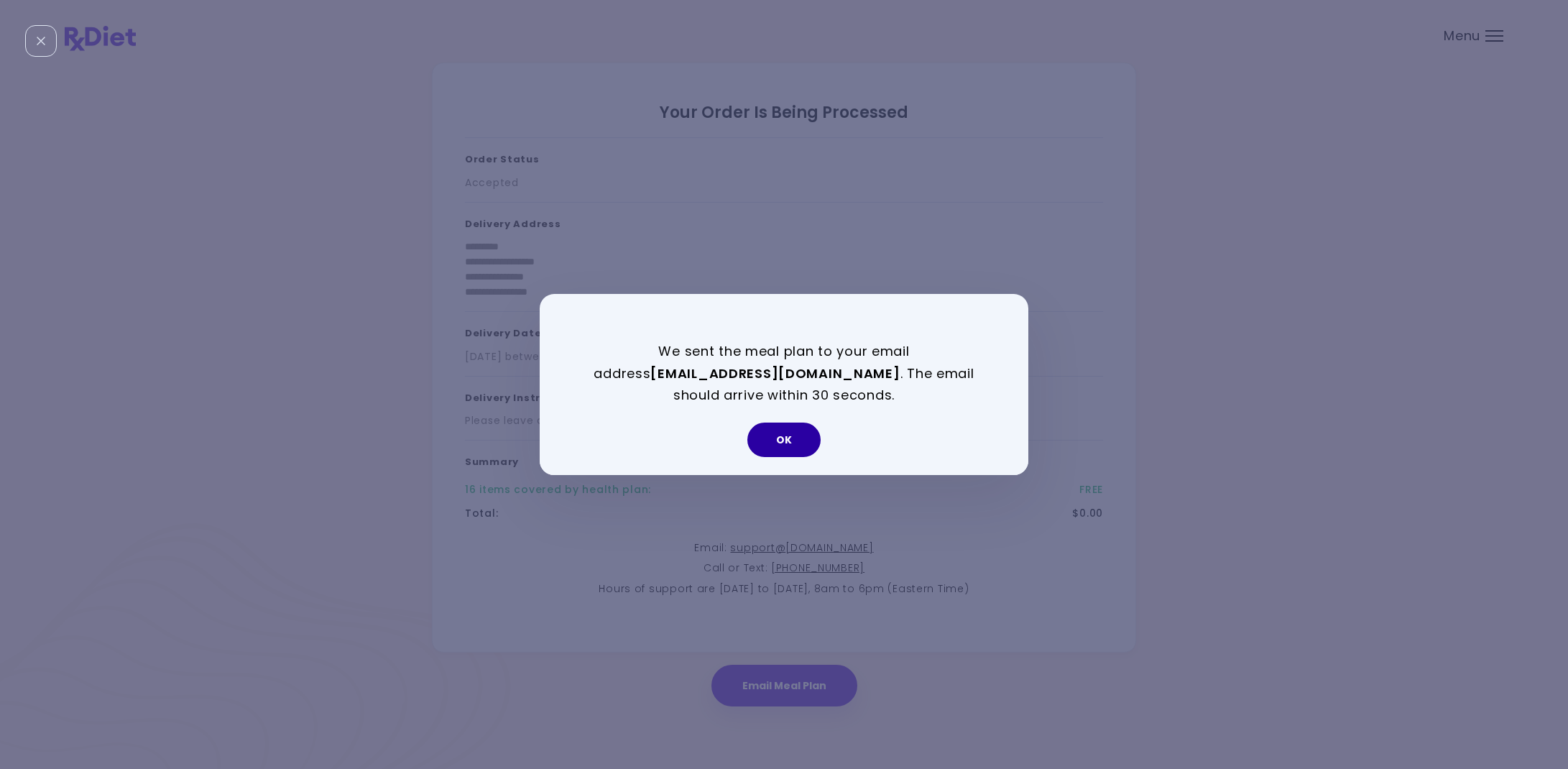
click at [795, 431] on button "OK" at bounding box center [783, 440] width 73 height 34
